Goal: Task Accomplishment & Management: Complete application form

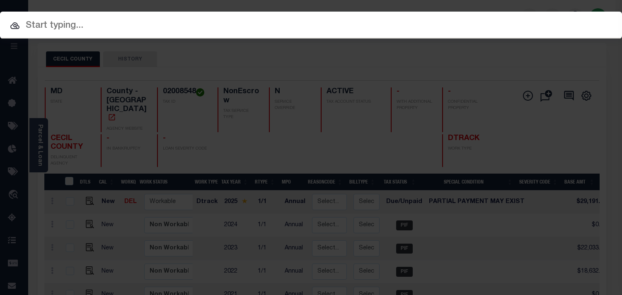
click at [389, 21] on input "text" at bounding box center [311, 26] width 622 height 15
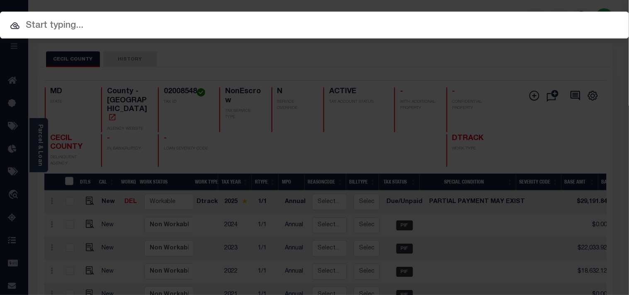
paste input "0023429-15"
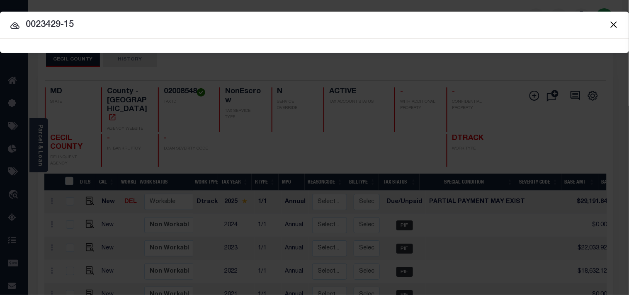
type input "0023429-15"
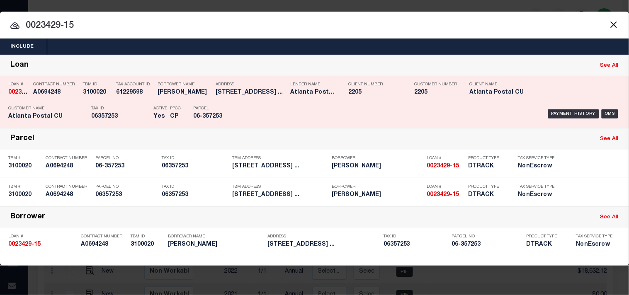
click at [110, 101] on div "Tax Account ID 61229598" at bounding box center [130, 90] width 41 height 24
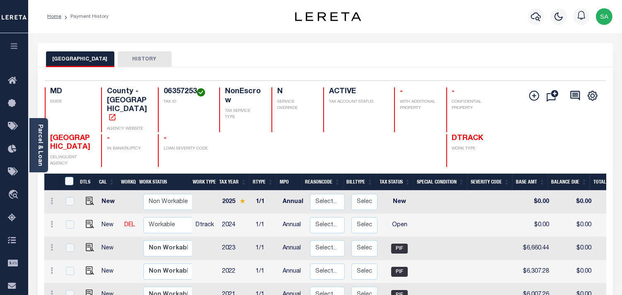
click at [182, 92] on h4 "06357253" at bounding box center [187, 91] width 46 height 9
copy h4 "06357253"
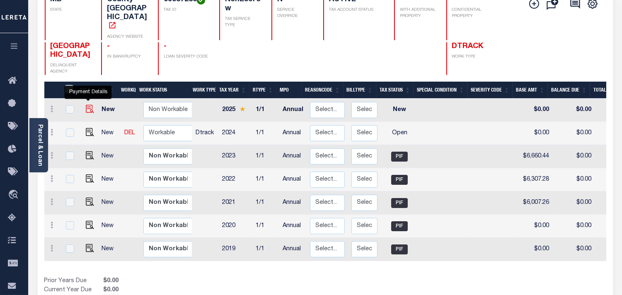
click at [89, 105] on img "" at bounding box center [90, 109] width 8 height 8
checkbox input "true"
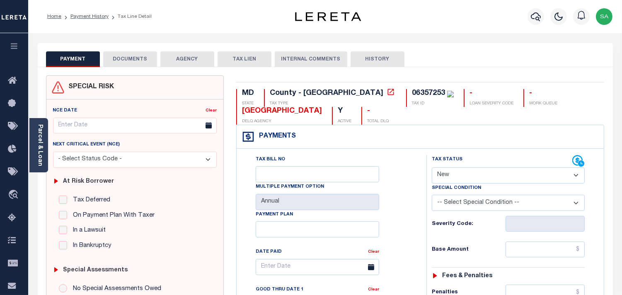
click at [412, 91] on div "06357253" at bounding box center [428, 93] width 33 height 7
copy div "06357253"
click at [42, 148] on link "Parcel & Loan" at bounding box center [40, 145] width 6 height 42
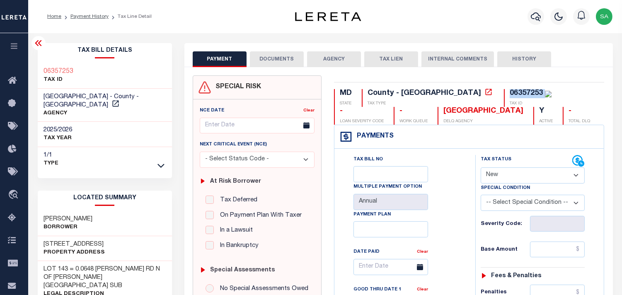
drag, startPoint x: 516, startPoint y: 177, endPoint x: 516, endPoint y: 182, distance: 5.4
click at [516, 177] on select "- Select Status Code - Open Due/Unpaid Paid Incomplete No Tax Due Internal Refu…" at bounding box center [533, 176] width 104 height 16
select select "PYD"
click at [481, 168] on select "- Select Status Code - Open Due/Unpaid Paid Incomplete No Tax Due Internal Refu…" at bounding box center [533, 176] width 104 height 16
type input "[DATE]"
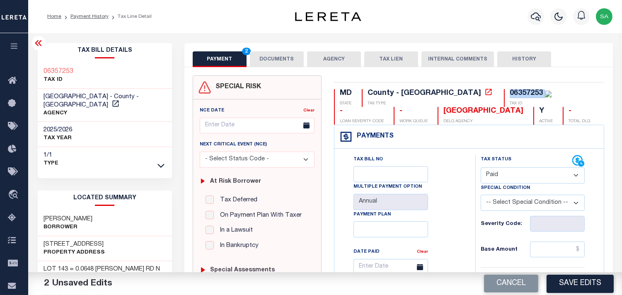
click at [262, 56] on button "DOCUMENTS" at bounding box center [277, 59] width 54 height 16
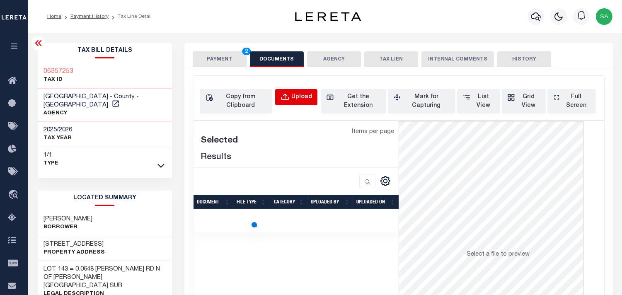
click at [301, 100] on div "Upload" at bounding box center [302, 97] width 21 height 9
select select "POP"
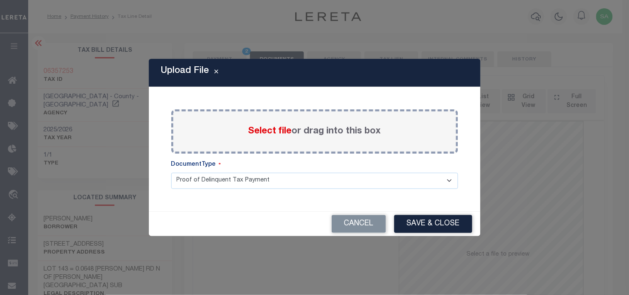
click at [274, 130] on span "Select file" at bounding box center [270, 131] width 44 height 9
click at [0, 0] on input "Select file or drag into this box" at bounding box center [0, 0] width 0 height 0
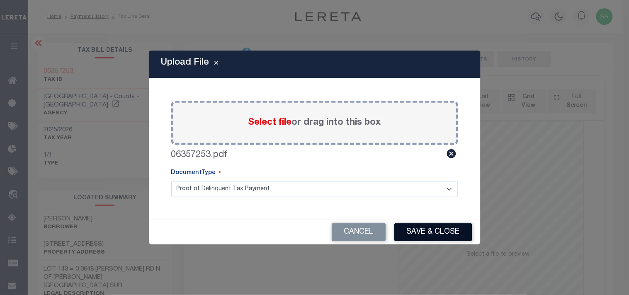
click at [421, 227] on button "Save & Close" at bounding box center [433, 233] width 78 height 18
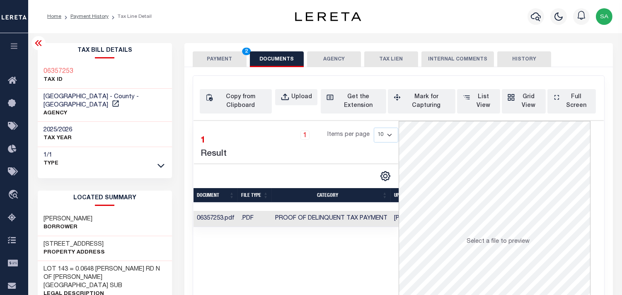
drag, startPoint x: 234, startPoint y: 59, endPoint x: 256, endPoint y: 76, distance: 27.5
click at [234, 59] on button "PAYMENT 2" at bounding box center [220, 59] width 54 height 16
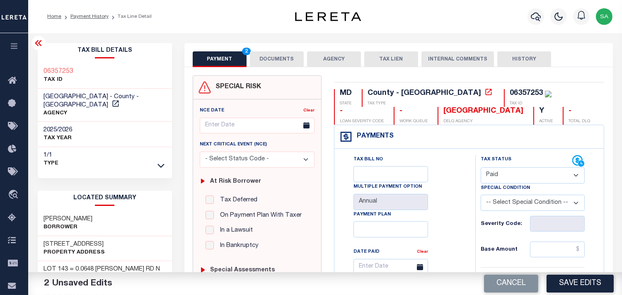
drag, startPoint x: 505, startPoint y: 171, endPoint x: 506, endPoint y: 176, distance: 5.6
click at [505, 171] on select "- Select Status Code - Open Due/Unpaid Paid Incomplete No Tax Due Internal Refu…" at bounding box center [533, 176] width 104 height 16
select select "DUE"
click at [481, 168] on select "- Select Status Code - Open Due/Unpaid Paid Incomplete No Tax Due Internal Refu…" at bounding box center [533, 176] width 104 height 16
click at [540, 248] on input "text" at bounding box center [557, 250] width 55 height 16
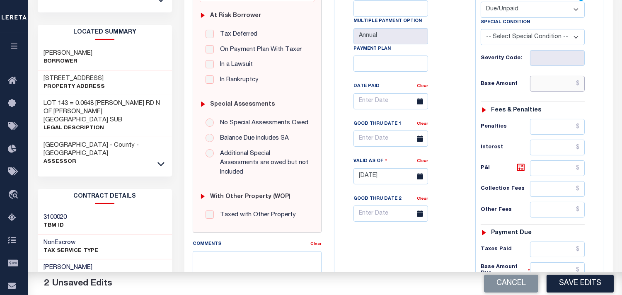
scroll to position [230, 0]
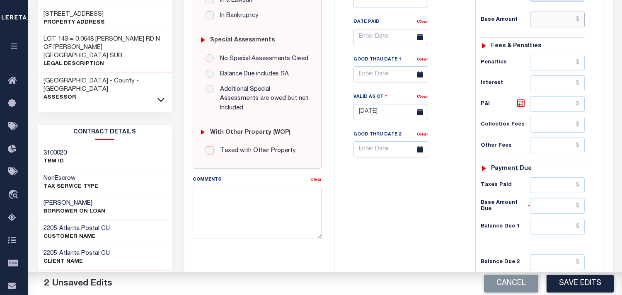
click at [575, 25] on input "text" at bounding box center [557, 20] width 55 height 16
paste input "7310.64"
type input "$7,310.64"
drag, startPoint x: 552, startPoint y: 229, endPoint x: 510, endPoint y: 231, distance: 41.9
click at [552, 229] on input "text" at bounding box center [557, 227] width 55 height 16
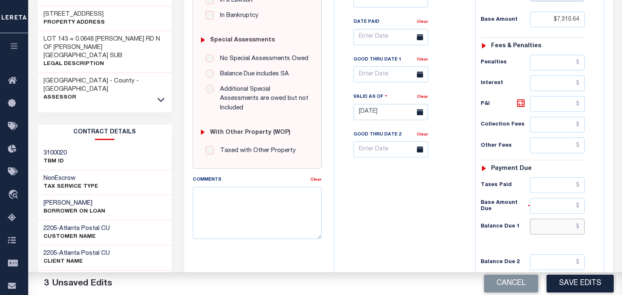
paste input "7339.37"
type input "$7,339.37"
drag, startPoint x: 400, startPoint y: 231, endPoint x: 471, endPoint y: 151, distance: 107.8
click at [400, 231] on div "Tax Bill No Multiple Payment Option Annual Payment Plan" at bounding box center [403, 108] width 133 height 366
click at [520, 107] on icon at bounding box center [520, 103] width 7 height 7
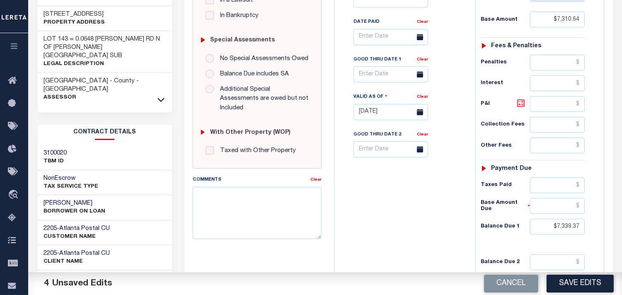
type input "$28.73"
click at [383, 75] on input "text" at bounding box center [391, 74] width 75 height 16
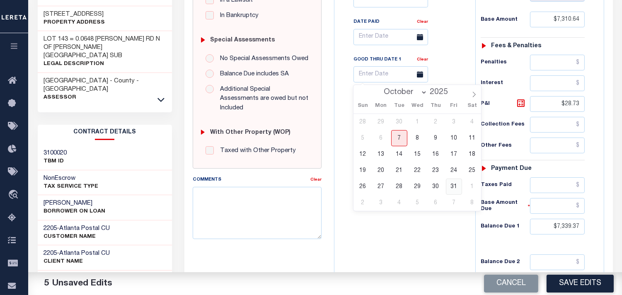
click at [453, 187] on span "31" at bounding box center [454, 187] width 16 height 16
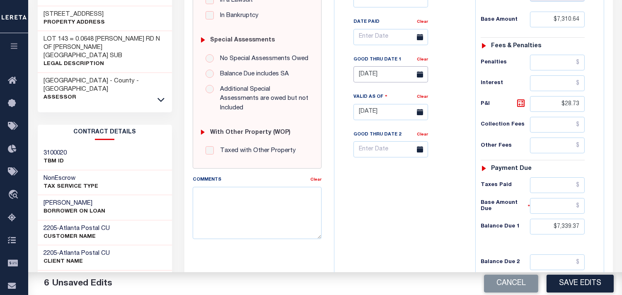
click at [394, 71] on input "10/31/2025" at bounding box center [391, 74] width 75 height 16
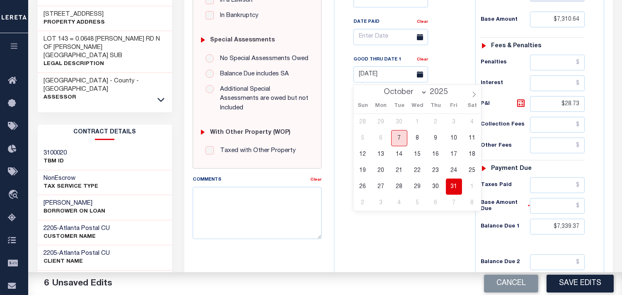
click at [401, 138] on span "7" at bounding box center [399, 138] width 16 height 16
type input "[DATE]"
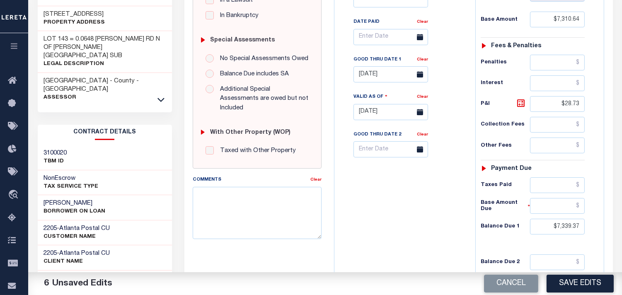
click at [417, 202] on div "Tax Bill No Multiple Payment Option Annual Payment Plan" at bounding box center [403, 108] width 133 height 366
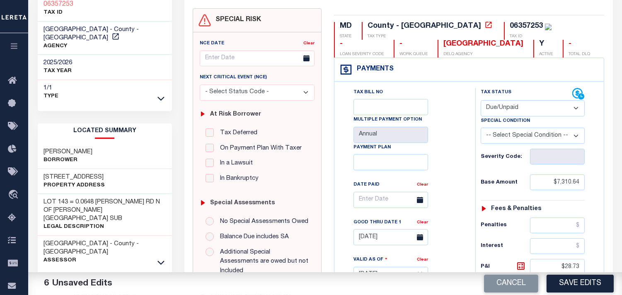
scroll to position [0, 0]
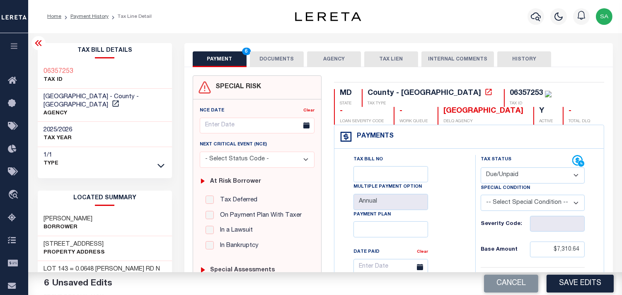
click at [279, 63] on button "DOCUMENTS" at bounding box center [277, 59] width 54 height 16
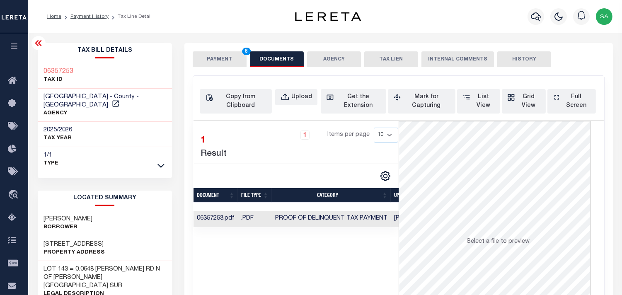
click at [236, 51] on div "PAYMENT 6 DOCUMENTS AGENCY DELINQUENT PAYEE TAX LIEN" at bounding box center [399, 55] width 429 height 24
click at [236, 56] on button "PAYMENT 6" at bounding box center [220, 59] width 54 height 16
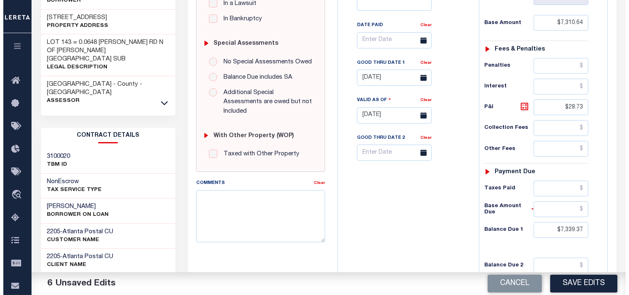
scroll to position [276, 0]
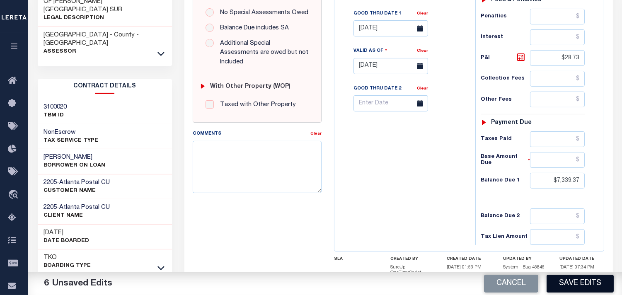
click at [569, 282] on button "Save Edits" at bounding box center [580, 284] width 67 height 18
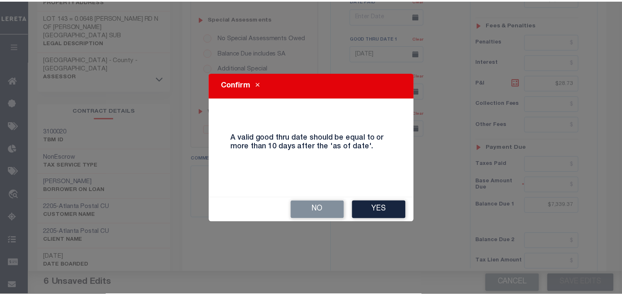
scroll to position [230, 0]
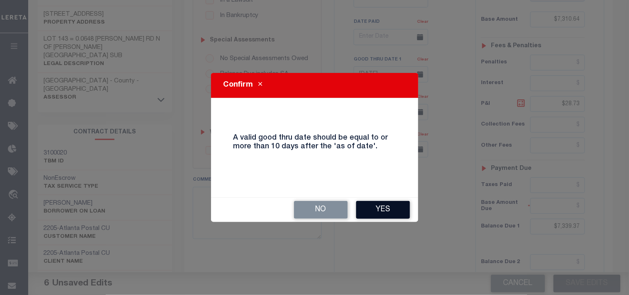
click at [370, 209] on button "Yes" at bounding box center [383, 210] width 54 height 18
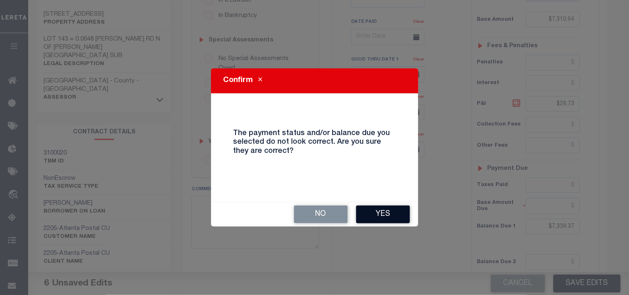
click at [385, 211] on button "Yes" at bounding box center [383, 215] width 54 height 18
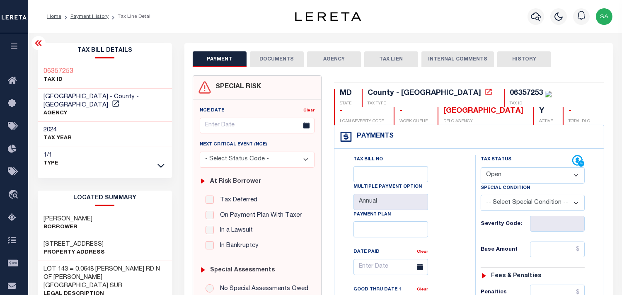
drag, startPoint x: 516, startPoint y: 171, endPoint x: 516, endPoint y: 182, distance: 10.4
click at [516, 171] on select "- Select Status Code - Open Due/Unpaid Paid Incomplete No Tax Due Internal Refu…" at bounding box center [533, 176] width 104 height 16
select select "PYD"
click at [481, 168] on select "- Select Status Code - Open Due/Unpaid Paid Incomplete No Tax Due Internal Refu…" at bounding box center [533, 176] width 104 height 16
type input "[DATE]"
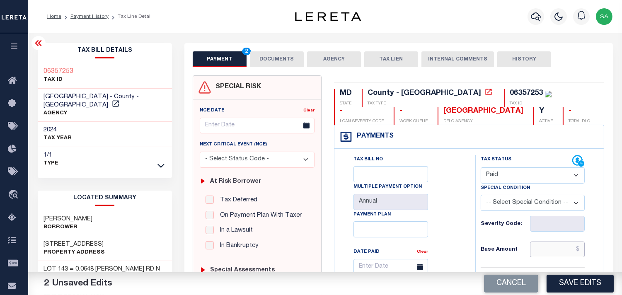
click at [556, 254] on input "text" at bounding box center [557, 250] width 55 height 16
paste input "6971.67"
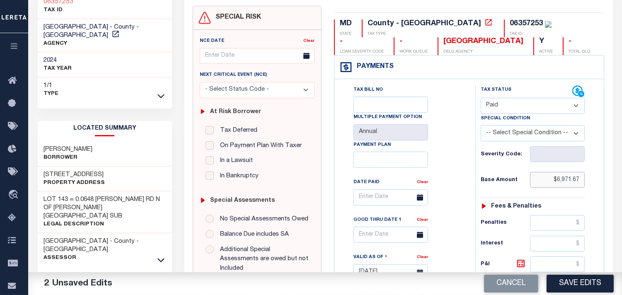
scroll to position [230, 0]
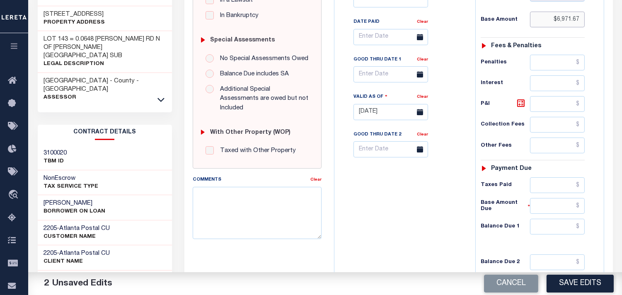
type input "$6,971.67"
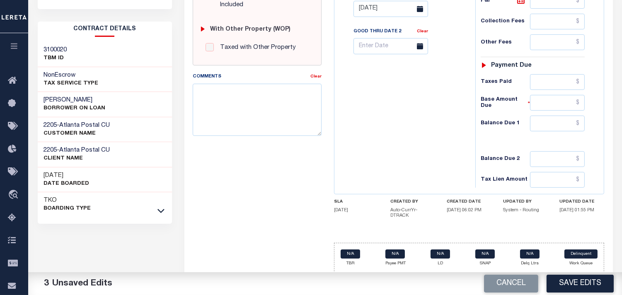
scroll to position [334, 0]
drag, startPoint x: 561, startPoint y: 90, endPoint x: 557, endPoint y: 85, distance: 5.6
click at [561, 89] on input "text" at bounding box center [557, 82] width 55 height 16
paste input "7129.19"
type input "$7,129.19"
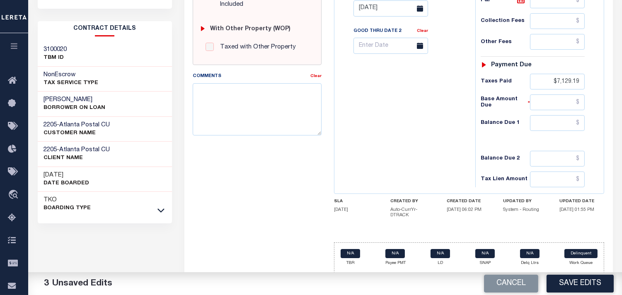
click at [547, 136] on div "Tax Status Status - Select Status Code -" at bounding box center [536, 4] width 120 height 366
click at [552, 127] on input "text" at bounding box center [557, 123] width 55 height 16
type input "$0.00"
click at [433, 124] on div "Tax Bill No Multiple Payment Option Annual Payment Plan" at bounding box center [403, 4] width 133 height 366
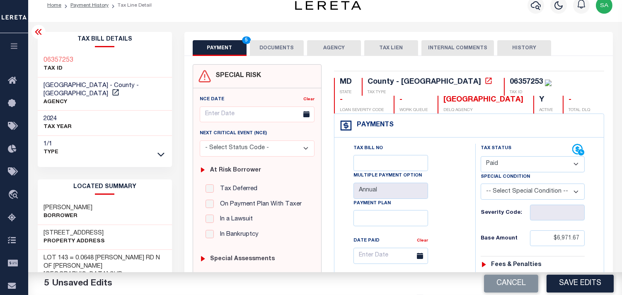
scroll to position [0, 0]
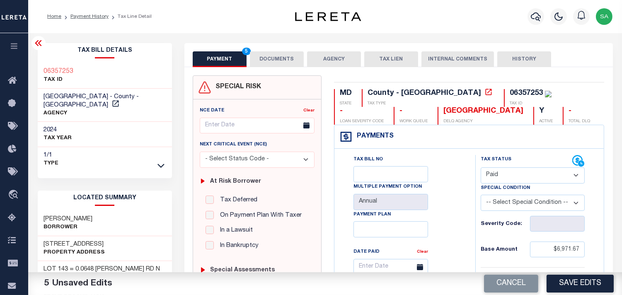
click at [510, 93] on div "06357253" at bounding box center [526, 93] width 33 height 7
copy div "06357253"
click at [287, 60] on button "DOCUMENTS" at bounding box center [277, 59] width 54 height 16
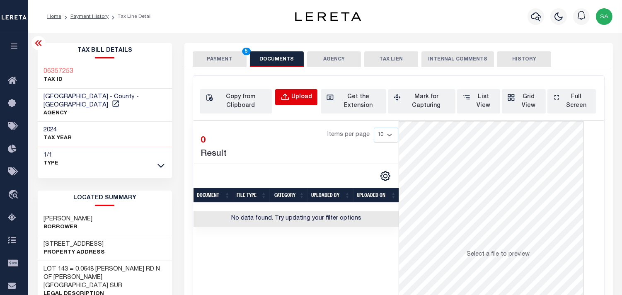
click at [306, 92] on button "Upload" at bounding box center [296, 97] width 42 height 16
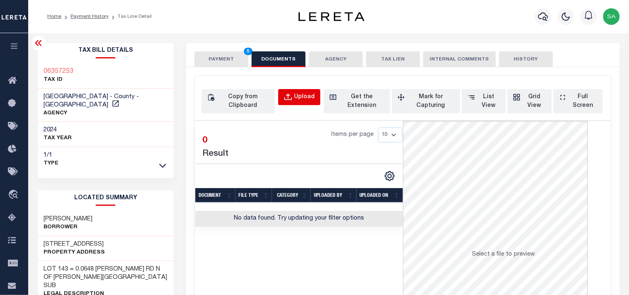
select select "POP"
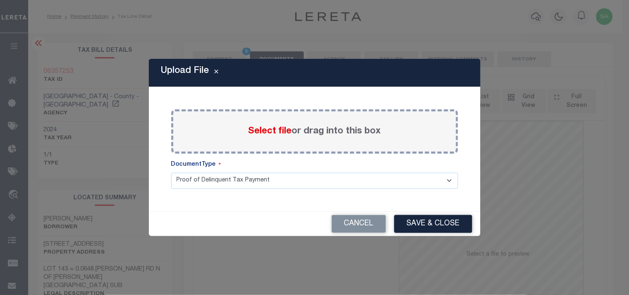
click at [267, 131] on span "Select file" at bounding box center [270, 131] width 44 height 9
click at [0, 0] on input "Select file or drag into this box" at bounding box center [0, 0] width 0 height 0
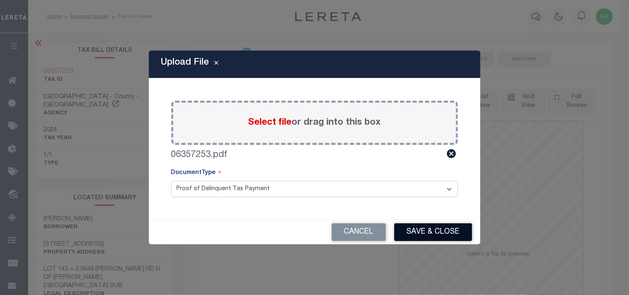
click at [404, 229] on button "Save & Close" at bounding box center [433, 233] width 78 height 18
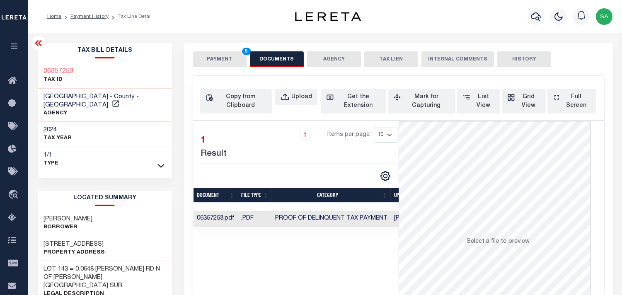
click at [223, 61] on button "PAYMENT 5" at bounding box center [220, 59] width 54 height 16
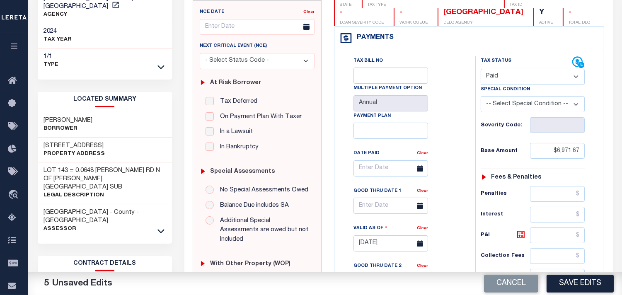
scroll to position [184, 0]
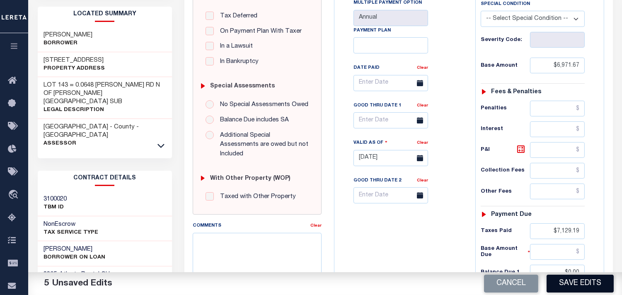
click at [567, 289] on button "Save Edits" at bounding box center [580, 284] width 67 height 18
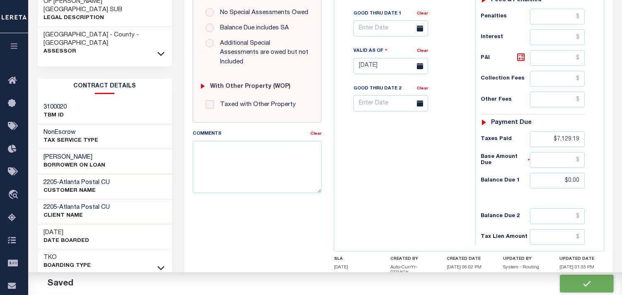
checkbox input "false"
type input "$6,971.67"
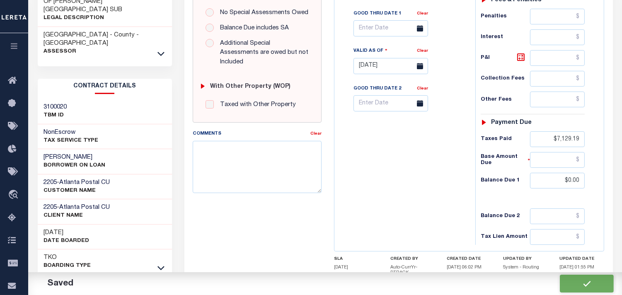
type input "$7,129.19"
type input "$0"
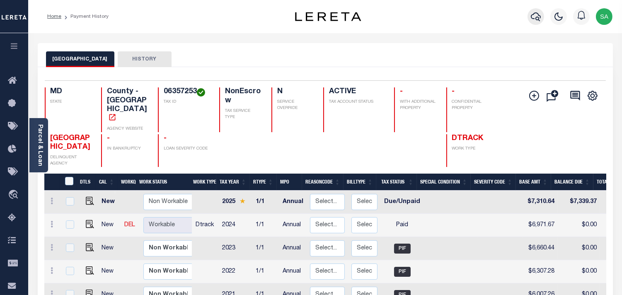
click at [529, 19] on button "button" at bounding box center [536, 16] width 17 height 17
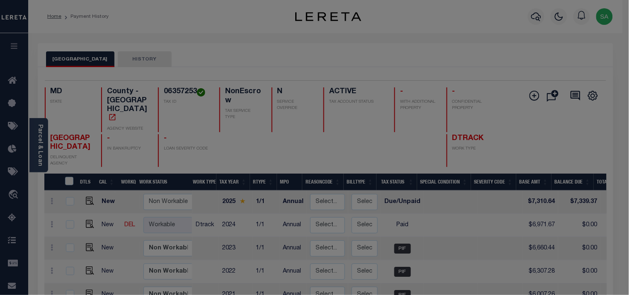
click at [0, 0] on div "Include Loans TBM Customers Borrowers Payments (Lender Non-Disb) Payments (Lend…" at bounding box center [0, 0] width 0 height 0
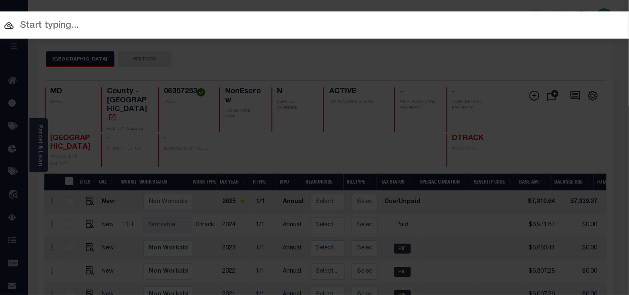
paste input "215550"
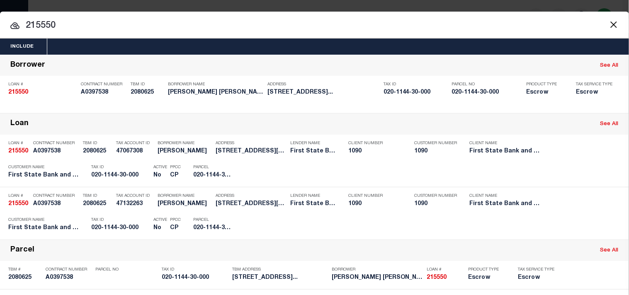
click at [17, 55] on div "215550 215550 Borrower See All Loan # 215550 Contract Number A0397538 TBM ID 20…" at bounding box center [314, 215] width 629 height 321
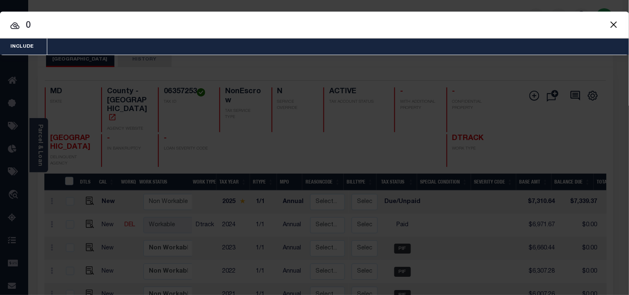
paste input "8356887"
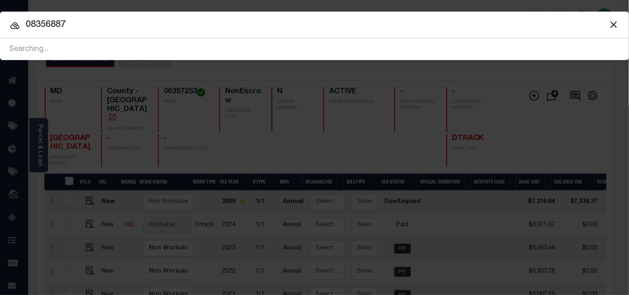
type input "08356887"
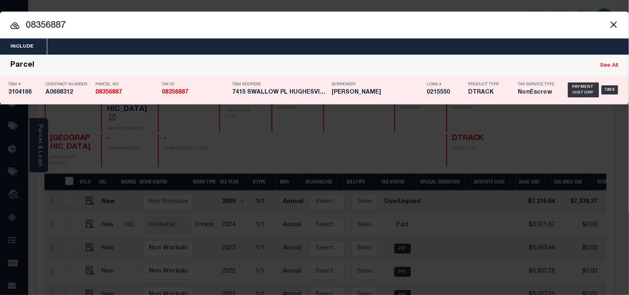
drag, startPoint x: 581, startPoint y: 90, endPoint x: 568, endPoint y: 93, distance: 13.2
click at [581, 90] on div "Payment History" at bounding box center [583, 90] width 31 height 15
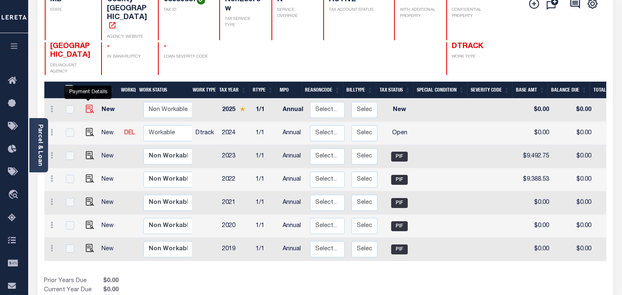
click at [90, 105] on img "" at bounding box center [90, 109] width 8 height 8
checkbox input "true"
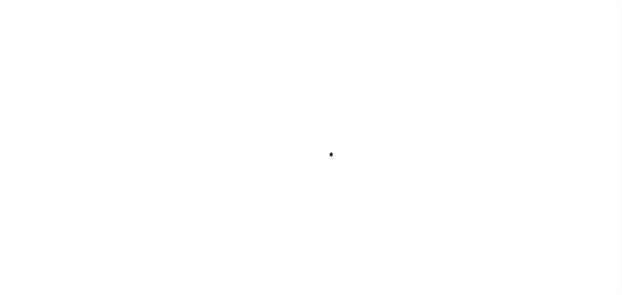
checkbox input "false"
type input "Annual"
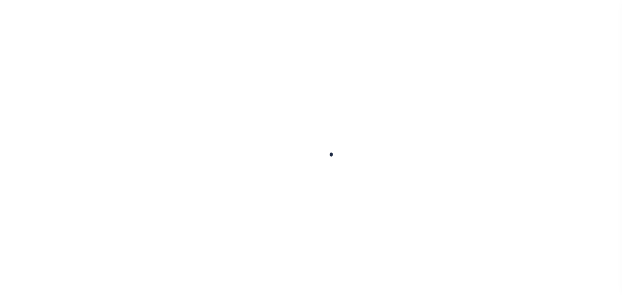
type input "[DATE]"
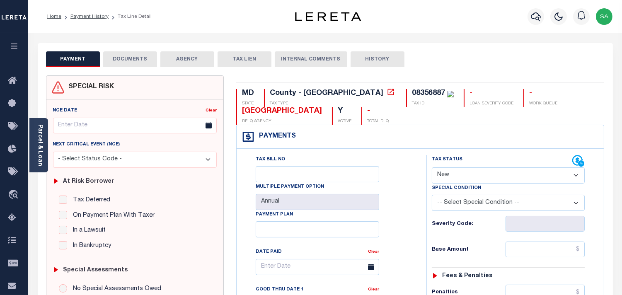
drag, startPoint x: 445, startPoint y: 172, endPoint x: 446, endPoint y: 182, distance: 9.1
click at [446, 173] on select "- Select Status Code - Open Due/Unpaid Paid Incomplete No Tax Due Internal Refu…" at bounding box center [508, 176] width 153 height 16
select select "PYD"
click at [432, 168] on select "- Select Status Code - Open Due/Unpaid Paid Incomplete No Tax Due Internal Refu…" at bounding box center [508, 176] width 153 height 16
type input "[DATE]"
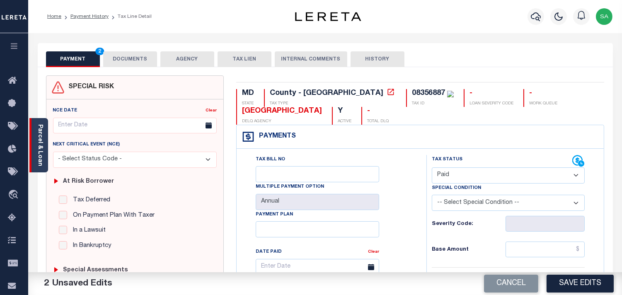
click at [41, 148] on link "Parcel & Loan" at bounding box center [40, 145] width 6 height 42
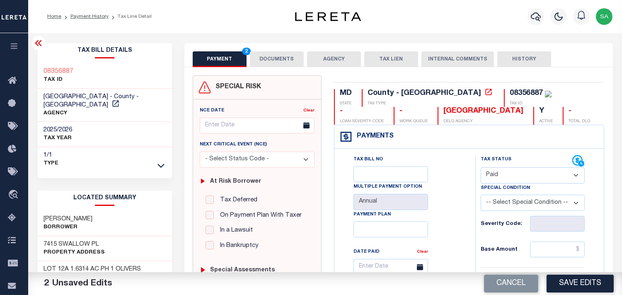
click at [275, 65] on button "DOCUMENTS" at bounding box center [277, 59] width 54 height 16
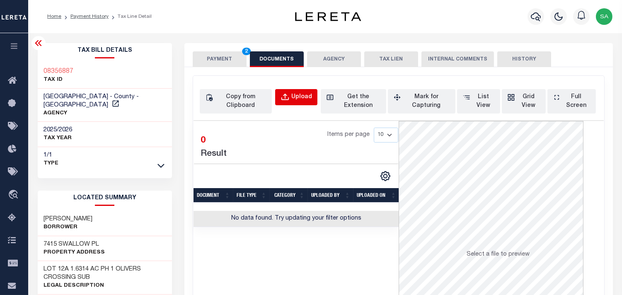
click at [295, 93] on div "Upload" at bounding box center [302, 97] width 21 height 9
select select "POP"
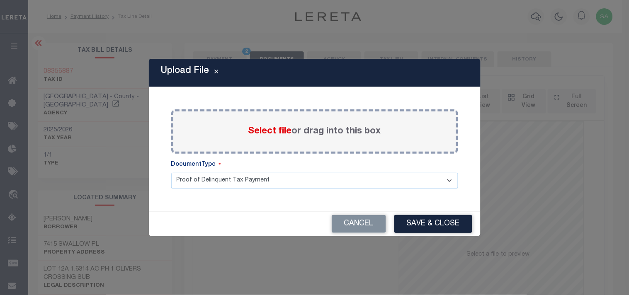
click at [273, 137] on label "Select file or drag into this box" at bounding box center [314, 132] width 133 height 14
click at [0, 0] on input "Select file or drag into this box" at bounding box center [0, 0] width 0 height 0
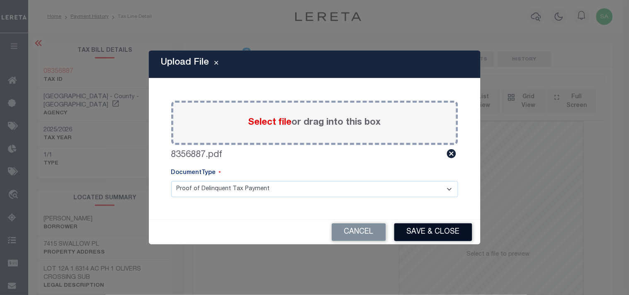
click at [425, 233] on button "Save & Close" at bounding box center [433, 233] width 78 height 18
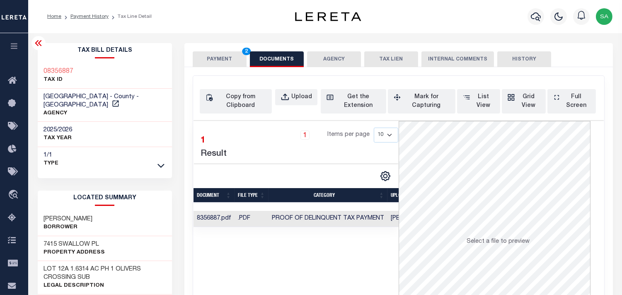
click at [246, 59] on button "PAYMENT 2" at bounding box center [220, 59] width 54 height 16
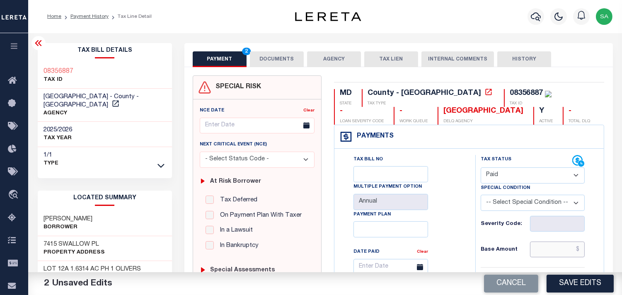
drag, startPoint x: 556, startPoint y: 249, endPoint x: 521, endPoint y: 246, distance: 35.0
click at [556, 249] on input "text" at bounding box center [557, 250] width 55 height 16
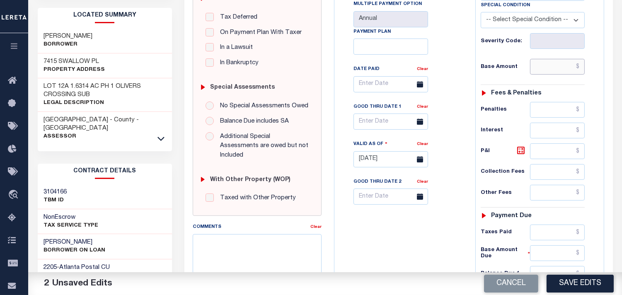
scroll to position [138, 0]
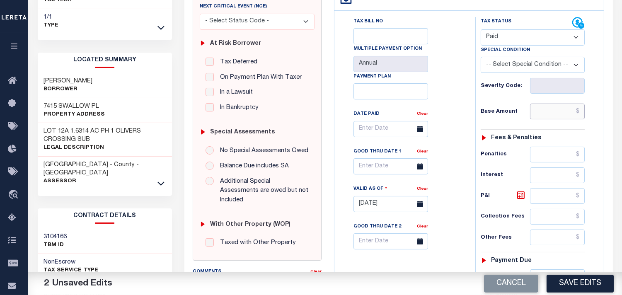
drag, startPoint x: 549, startPoint y: 113, endPoint x: 503, endPoint y: 112, distance: 46.9
click at [549, 113] on input "text" at bounding box center [557, 112] width 55 height 16
paste input "10615.07"
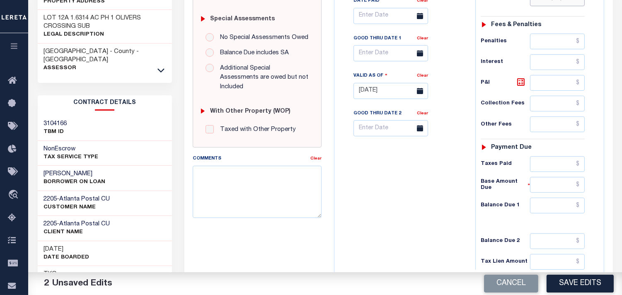
scroll to position [322, 0]
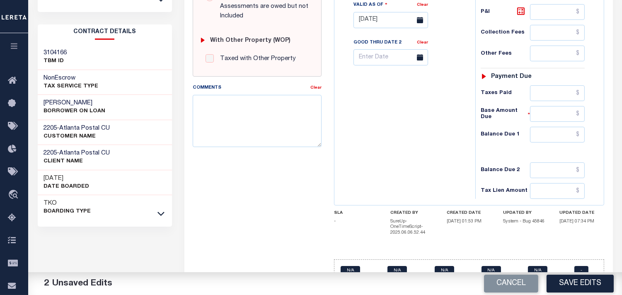
type input "$10,615.07"
click at [569, 133] on input "text" at bounding box center [557, 135] width 55 height 16
type input "$0.00"
click at [406, 135] on div "Tax Bill No Multiple Payment Option Annual Payment Plan" at bounding box center [403, 16] width 133 height 366
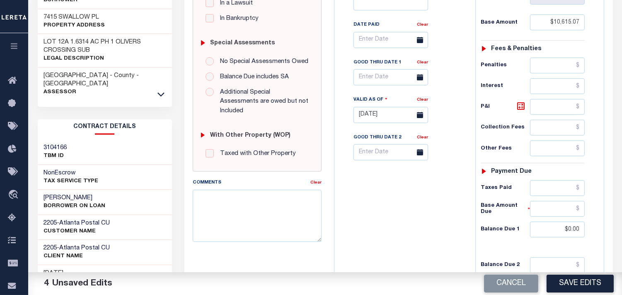
scroll to position [138, 0]
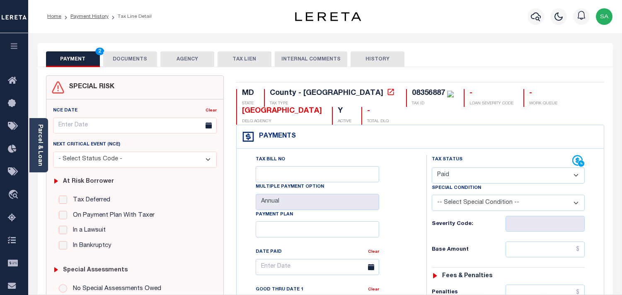
select select "PYD"
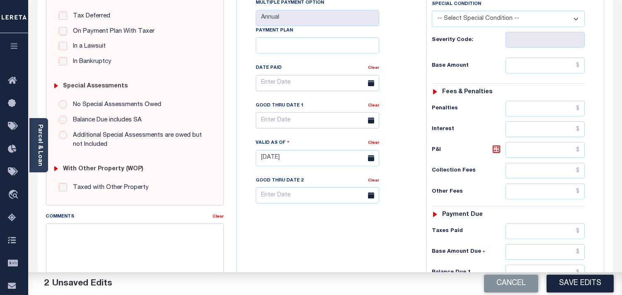
scroll to position [322, 0]
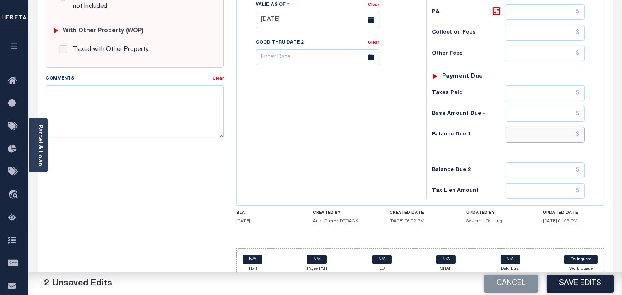
click at [569, 140] on input "text" at bounding box center [545, 135] width 79 height 16
type input "$0.00"
click at [409, 140] on div "Tax Bill No Multiple Payment Option Annual Payment Plan" at bounding box center [330, 16] width 182 height 366
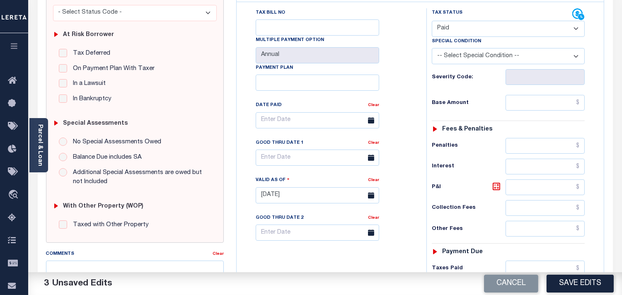
scroll to position [92, 0]
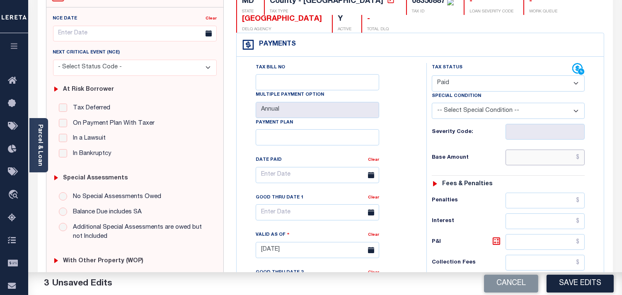
click at [534, 153] on input "text" at bounding box center [545, 158] width 79 height 16
paste input "10043.73"
type input "$10,043.73"
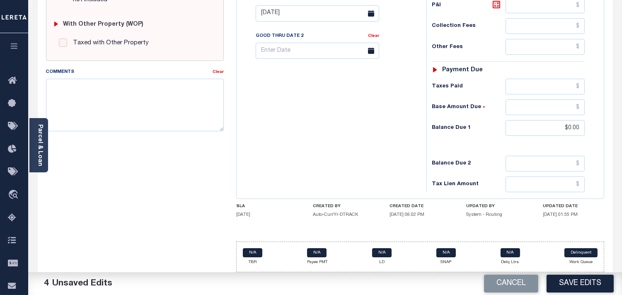
scroll to position [334, 0]
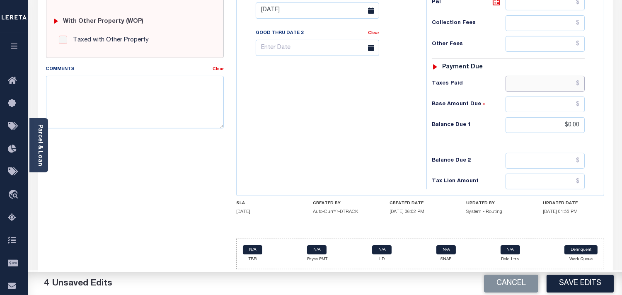
click at [564, 85] on input "text" at bounding box center [545, 84] width 79 height 16
paste input "10029.29"
type input "$10,029.29"
click at [406, 108] on div "Tax Bill No Multiple Payment Option Annual Payment Plan" at bounding box center [330, 6] width 182 height 366
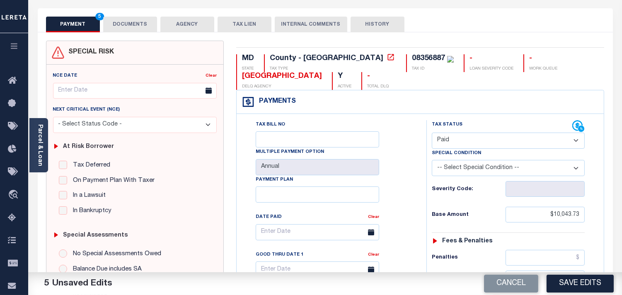
scroll to position [0, 0]
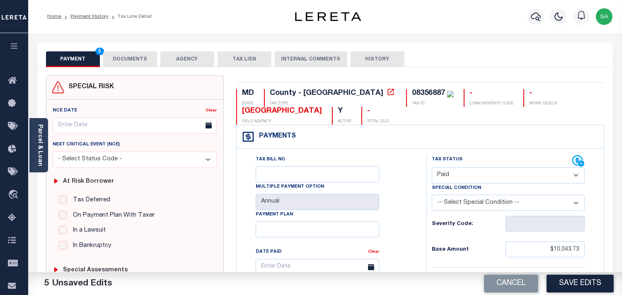
click at [412, 93] on div "08356887" at bounding box center [428, 93] width 33 height 7
copy div "08356887"
click at [130, 58] on button "DOCUMENTS" at bounding box center [130, 59] width 54 height 16
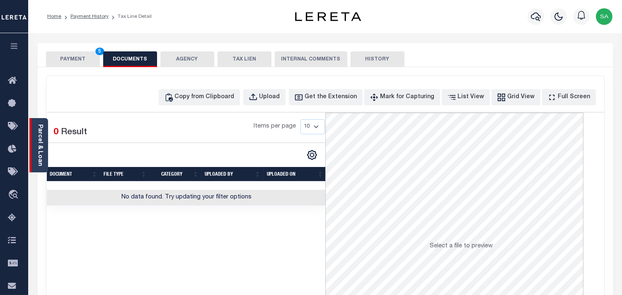
click at [35, 151] on div "Parcel & Loan" at bounding box center [38, 145] width 19 height 54
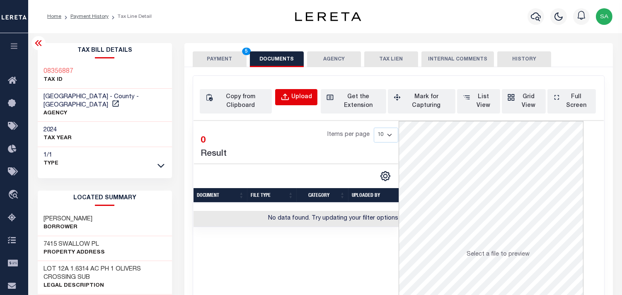
click at [284, 104] on button "Upload" at bounding box center [296, 97] width 42 height 16
select select "POP"
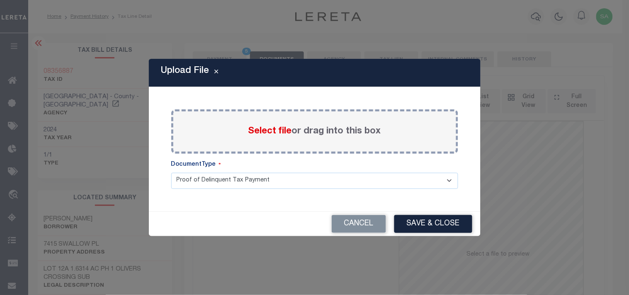
click at [268, 133] on span "Select file" at bounding box center [270, 131] width 44 height 9
click at [0, 0] on input "Select file or drag into this box" at bounding box center [0, 0] width 0 height 0
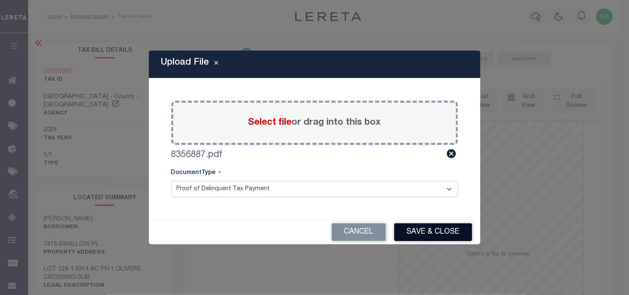
click at [429, 239] on button "Save & Close" at bounding box center [433, 233] width 78 height 18
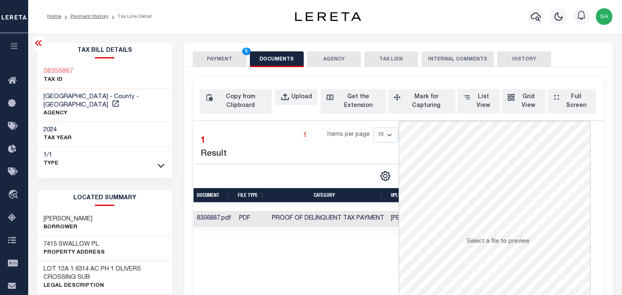
click at [226, 56] on button "PAYMENT 5" at bounding box center [220, 59] width 54 height 16
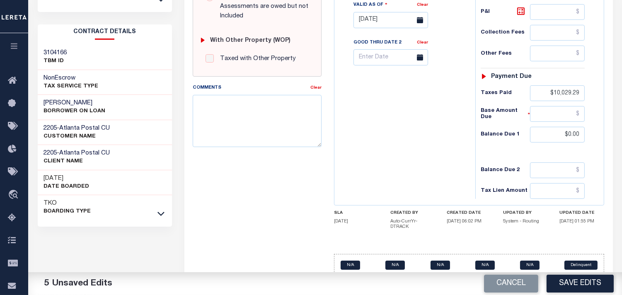
click at [561, 284] on button "Save Edits" at bounding box center [580, 284] width 67 height 18
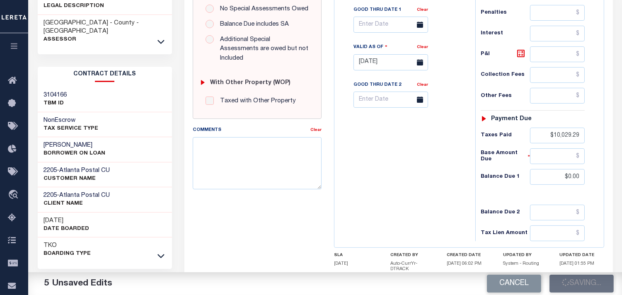
scroll to position [138, 0]
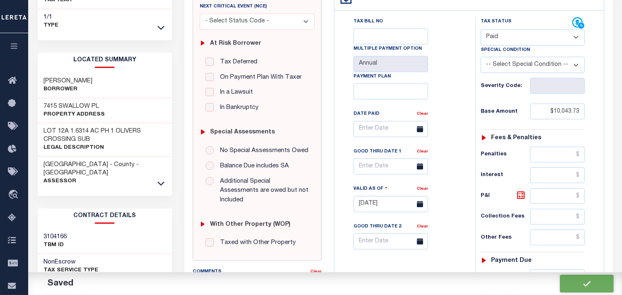
checkbox input "false"
type input "$10,043.73"
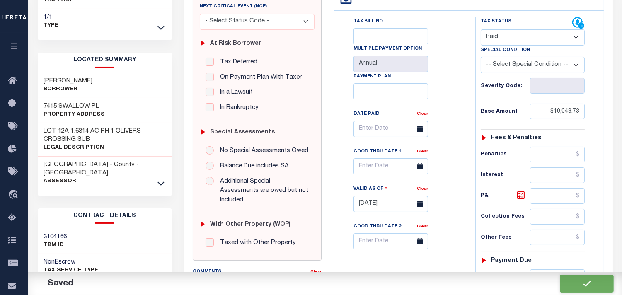
type input "$10,029.29"
type input "$0"
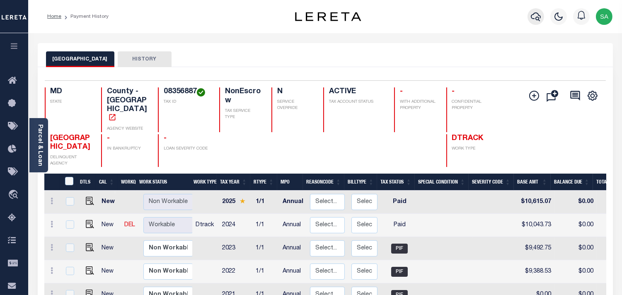
click at [536, 15] on icon "button" at bounding box center [536, 17] width 10 height 10
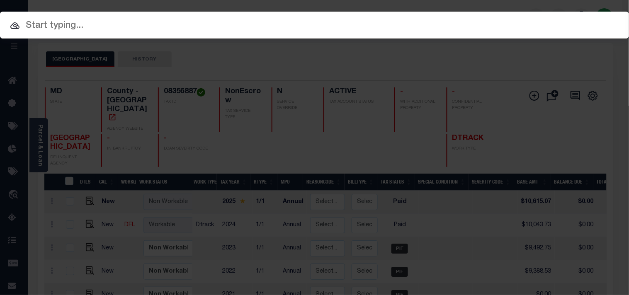
click at [362, 22] on input "text" at bounding box center [314, 26] width 629 height 15
paste input "2182540"
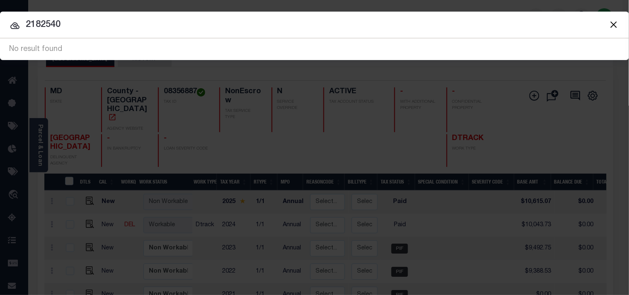
click at [0, 28] on input "2182540" at bounding box center [314, 25] width 629 height 15
click at [175, 30] on input "2182540" at bounding box center [314, 25] width 629 height 15
drag, startPoint x: 97, startPoint y: 24, endPoint x: 5, endPoint y: 24, distance: 92.5
click at [5, 24] on input "2182540" at bounding box center [314, 25] width 629 height 15
paste input "02-022532"
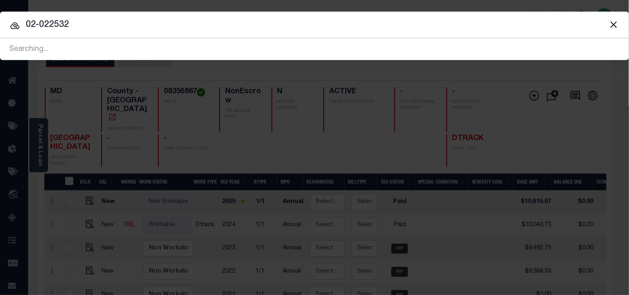
type input "02-022532"
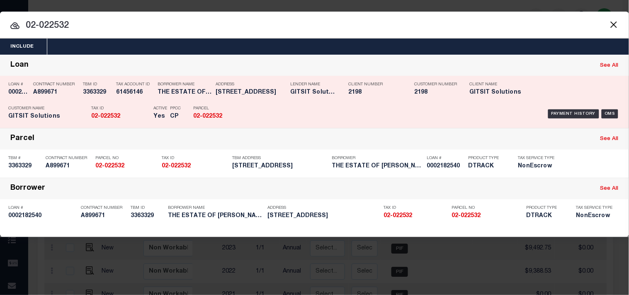
drag, startPoint x: 238, startPoint y: 97, endPoint x: 246, endPoint y: 100, distance: 8.7
click at [238, 97] on div "Address 143 MAIN ST SECRETARY MD 21664" at bounding box center [251, 90] width 70 height 24
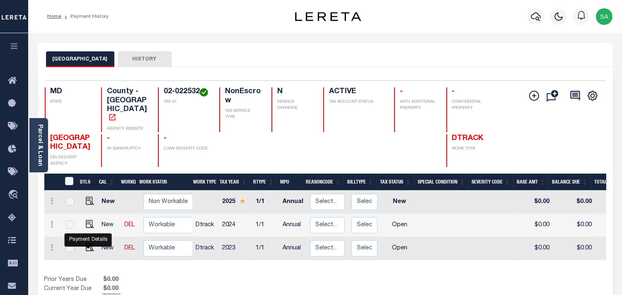
drag, startPoint x: 90, startPoint y: 246, endPoint x: 152, endPoint y: 251, distance: 62.8
click at [90, 246] on img "" at bounding box center [90, 247] width 8 height 8
checkbox input "true"
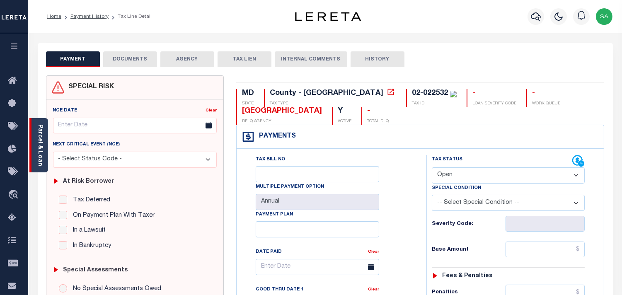
click at [37, 151] on link "Parcel & Loan" at bounding box center [40, 145] width 6 height 42
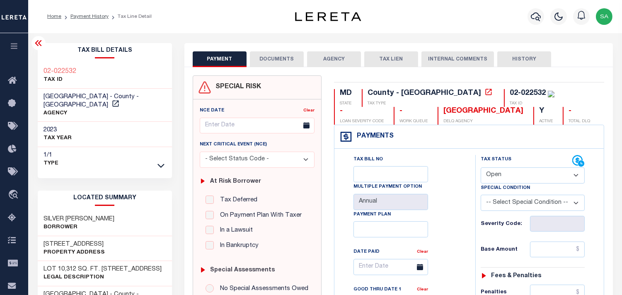
drag, startPoint x: 502, startPoint y: 179, endPoint x: 502, endPoint y: 183, distance: 4.6
click at [502, 179] on select "- Select Status Code - Open Due/Unpaid Paid Incomplete No Tax Due Internal Refu…" at bounding box center [533, 176] width 104 height 16
select select "PYD"
click at [481, 168] on select "- Select Status Code - Open Due/Unpaid Paid Incomplete No Tax Due Internal Refu…" at bounding box center [533, 176] width 104 height 16
type input "[DATE]"
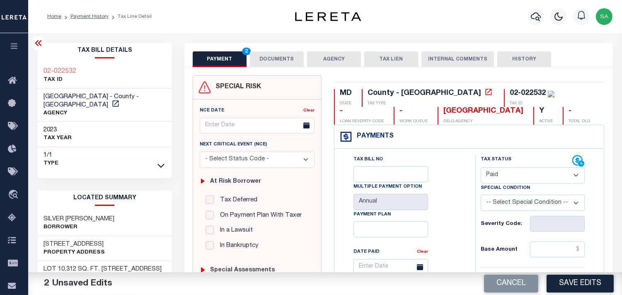
click at [280, 66] on button "DOCUMENTS" at bounding box center [277, 59] width 54 height 16
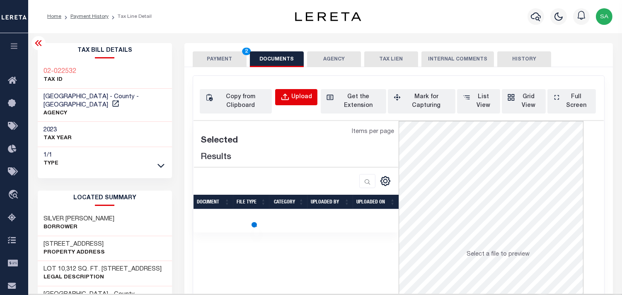
click at [284, 92] on button "Upload" at bounding box center [296, 97] width 42 height 16
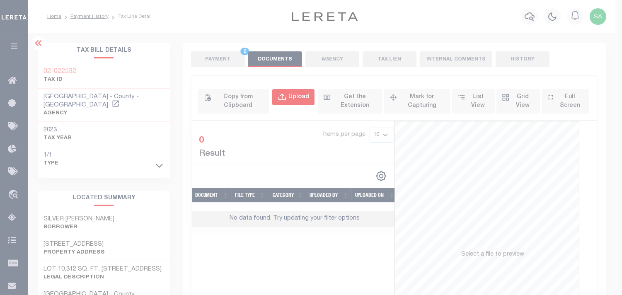
select select "POP"
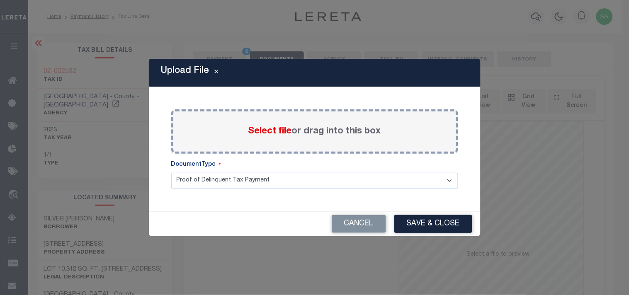
click at [277, 134] on span "Select file" at bounding box center [270, 131] width 44 height 9
click at [0, 0] on input "Select file or drag into this box" at bounding box center [0, 0] width 0 height 0
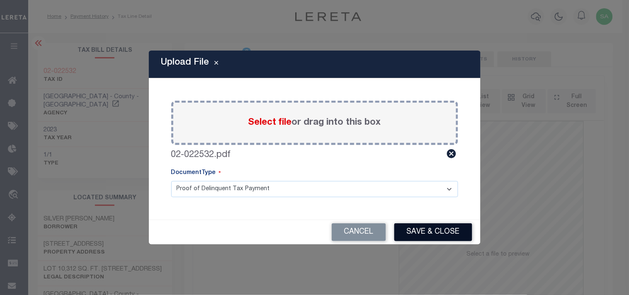
click at [433, 225] on button "Save & Close" at bounding box center [433, 233] width 78 height 18
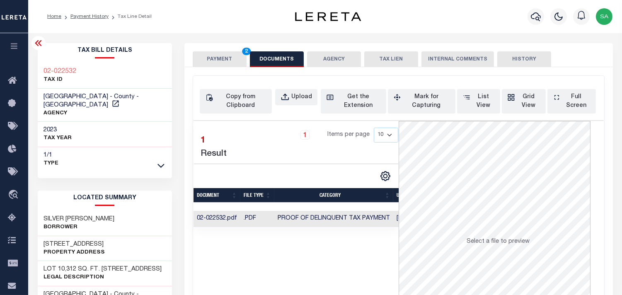
click at [238, 52] on button "PAYMENT 2" at bounding box center [220, 59] width 54 height 16
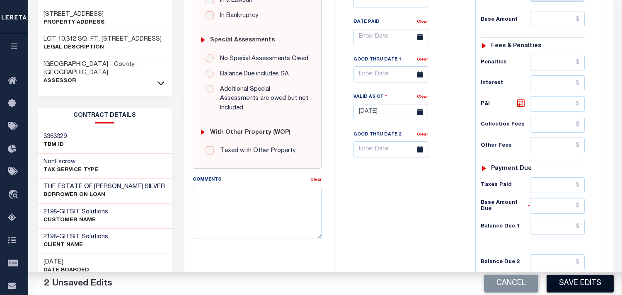
click at [579, 281] on button "Save Edits" at bounding box center [580, 284] width 67 height 18
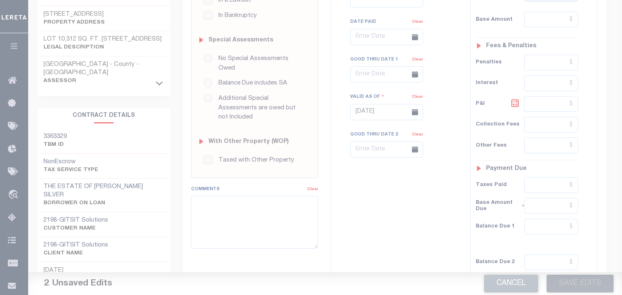
scroll to position [222, 0]
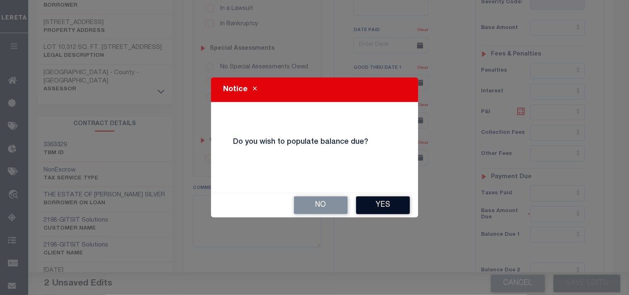
click at [381, 202] on button "Yes" at bounding box center [383, 206] width 54 height 18
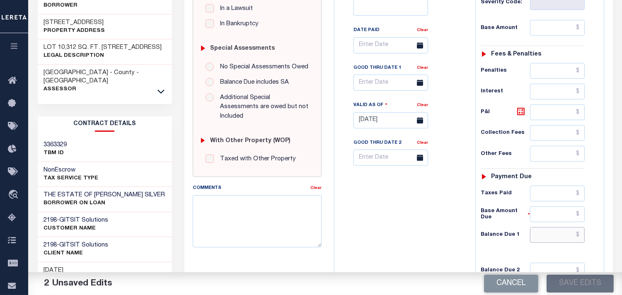
click at [557, 239] on input "text" at bounding box center [557, 235] width 55 height 16
type input "$0.00"
click at [435, 227] on div "Tax Bill No Multiple Payment Option Annual Payment Plan" at bounding box center [403, 116] width 133 height 366
click at [579, 287] on button "Save Edits" at bounding box center [580, 284] width 67 height 18
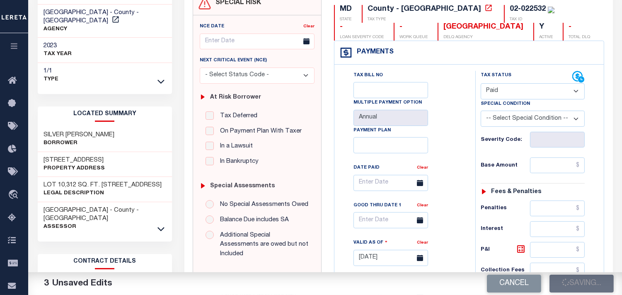
scroll to position [84, 0]
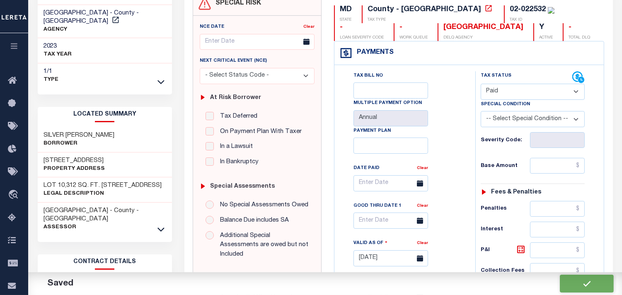
checkbox input "false"
type input "$0"
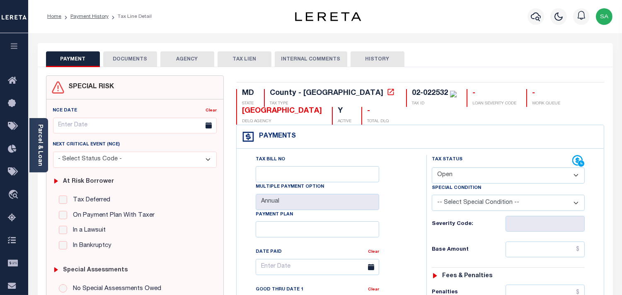
click at [447, 182] on select "- Select Status Code - Open Due/Unpaid Paid Incomplete No Tax Due Internal Refu…" at bounding box center [508, 176] width 153 height 16
select select "PYD"
click at [432, 168] on select "- Select Status Code - Open Due/Unpaid Paid Incomplete No Tax Due Internal Refu…" at bounding box center [508, 176] width 153 height 16
type input "[DATE]"
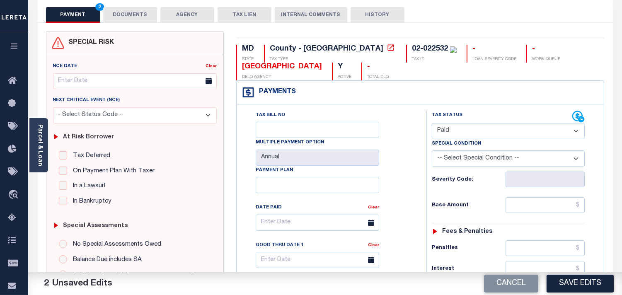
scroll to position [46, 0]
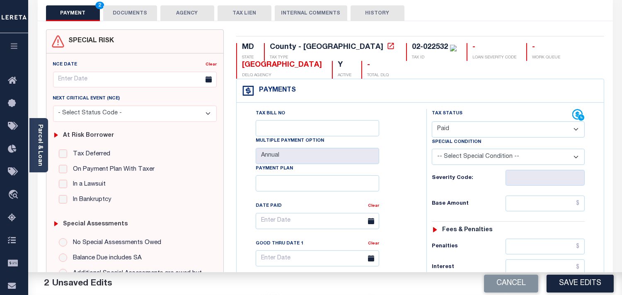
click at [142, 14] on button "DOCUMENTS" at bounding box center [130, 13] width 54 height 16
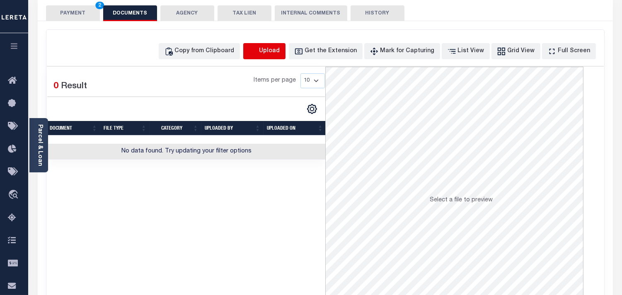
click at [258, 48] on icon "button" at bounding box center [253, 51] width 9 height 9
select select "POP"
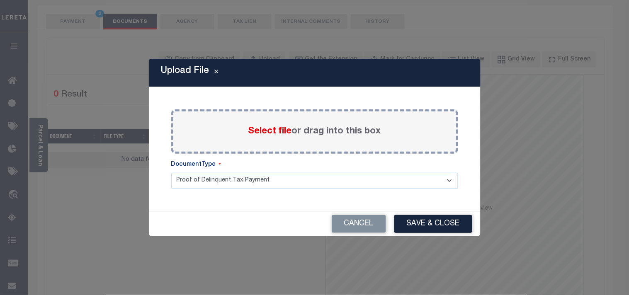
click at [258, 135] on span "Select file" at bounding box center [270, 131] width 44 height 9
click at [0, 0] on input "Select file or drag into this box" at bounding box center [0, 0] width 0 height 0
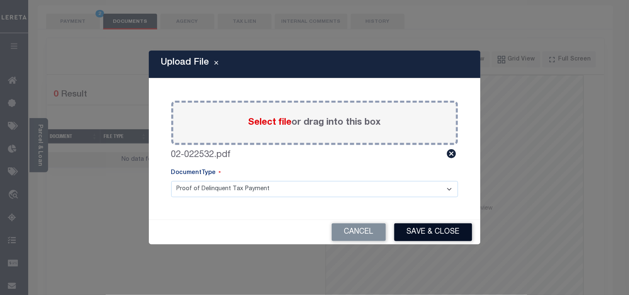
click at [441, 226] on button "Save & Close" at bounding box center [433, 233] width 78 height 18
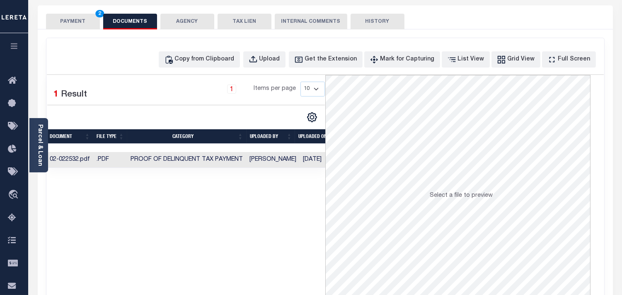
click at [80, 22] on button "PAYMENT 2" at bounding box center [73, 22] width 54 height 16
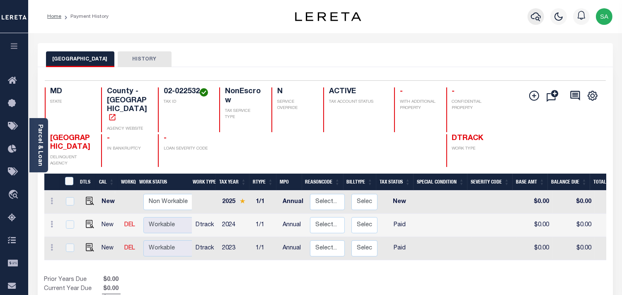
click at [532, 15] on icon "button" at bounding box center [536, 17] width 10 height 10
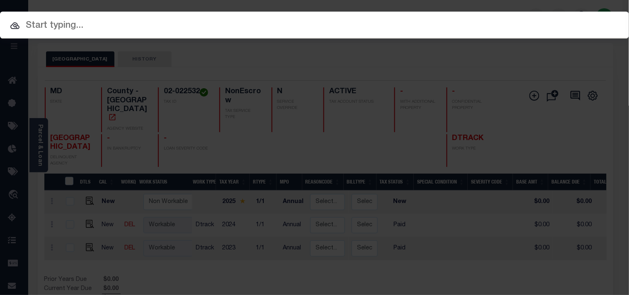
click at [484, 22] on div "Include Loans TBM Customers Borrowers Payments (Lender Non-Disb) Payments (Lend…" at bounding box center [314, 25] width 629 height 27
paste input "147422462300"
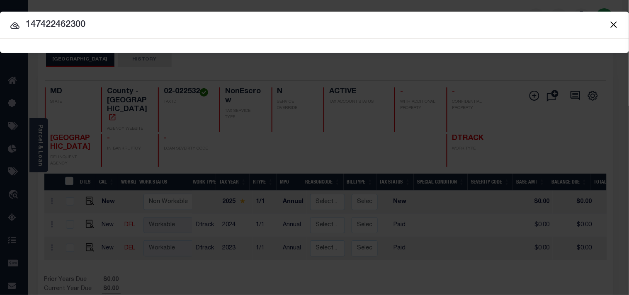
type input "147422462300"
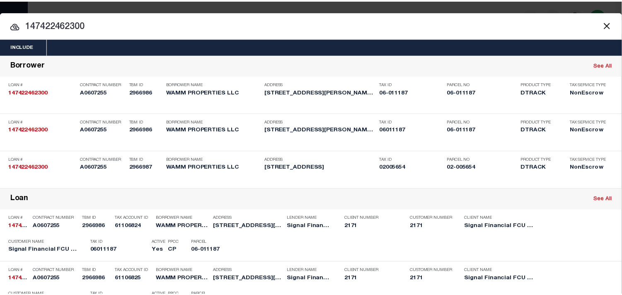
scroll to position [254, 0]
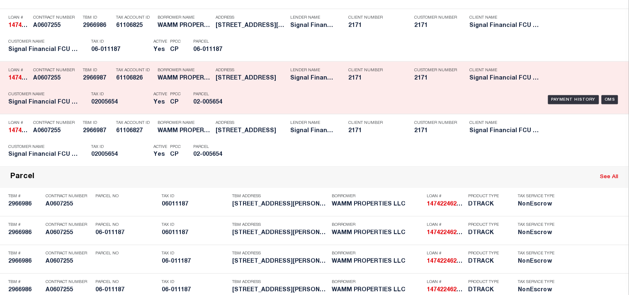
click at [119, 112] on div "Tax ID 02005654" at bounding box center [120, 100] width 58 height 24
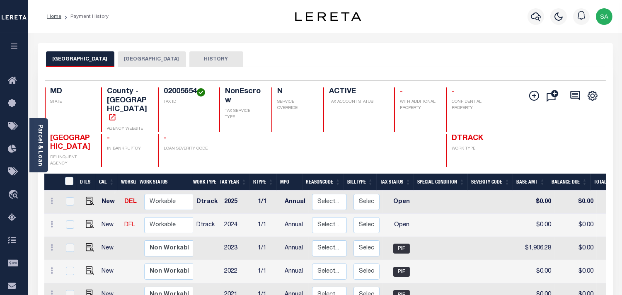
click at [150, 61] on button "[GEOGRAPHIC_DATA]" at bounding box center [152, 59] width 68 height 16
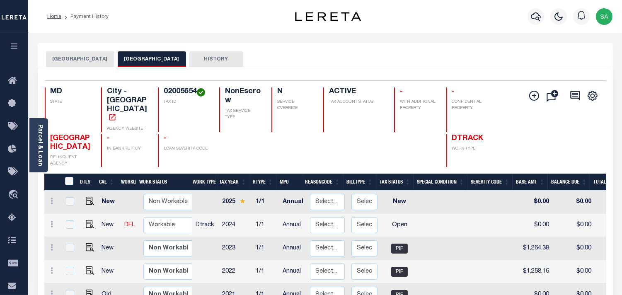
click at [86, 61] on button "[GEOGRAPHIC_DATA]" at bounding box center [80, 59] width 68 height 16
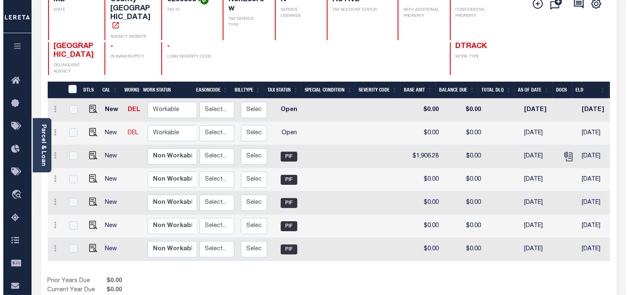
scroll to position [0, 177]
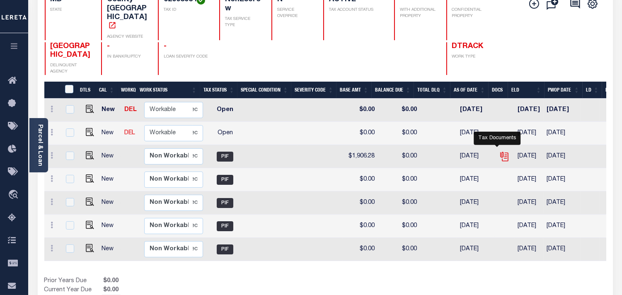
click at [499, 151] on icon "" at bounding box center [504, 156] width 11 height 11
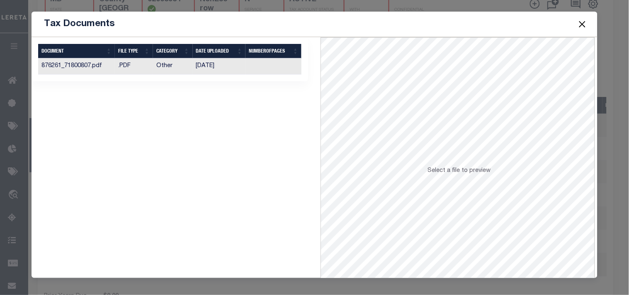
click at [218, 68] on td "10/28/2022" at bounding box center [219, 66] width 53 height 16
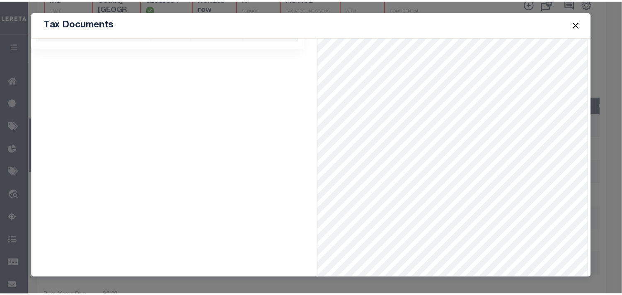
scroll to position [0, 0]
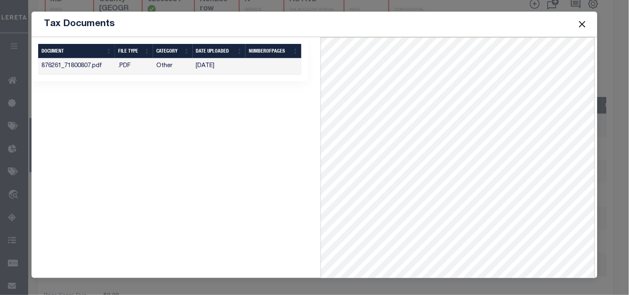
click at [578, 25] on button "Close" at bounding box center [582, 24] width 11 height 11
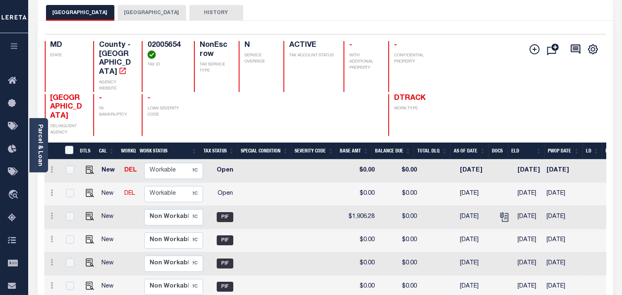
scroll to position [46, 0]
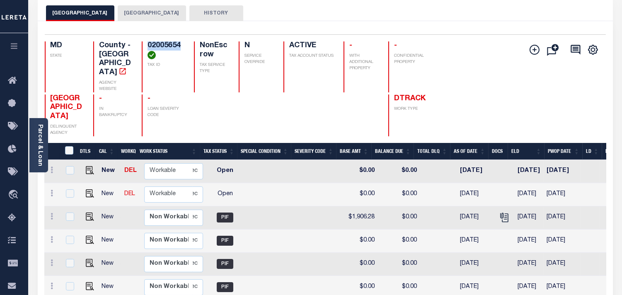
drag, startPoint x: 131, startPoint y: 45, endPoint x: 135, endPoint y: 52, distance: 8.2
click at [148, 52] on h4 "02005654" at bounding box center [166, 50] width 37 height 18
copy h4 "02005654"
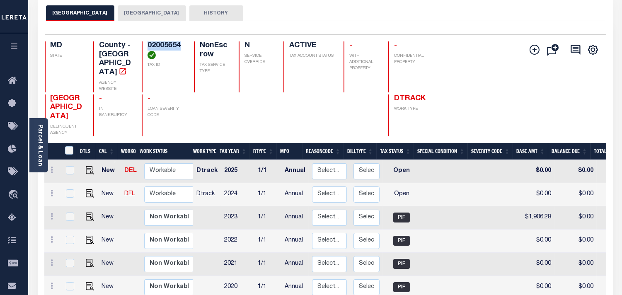
click at [148, 48] on h4 "02005654" at bounding box center [166, 50] width 37 height 18
drag, startPoint x: 135, startPoint y: 52, endPoint x: 129, endPoint y: 48, distance: 7.7
click at [142, 48] on div "02005654 TAX ID" at bounding box center [163, 66] width 43 height 51
copy h4 "02005654"
click at [86, 169] on img "" at bounding box center [90, 170] width 8 height 8
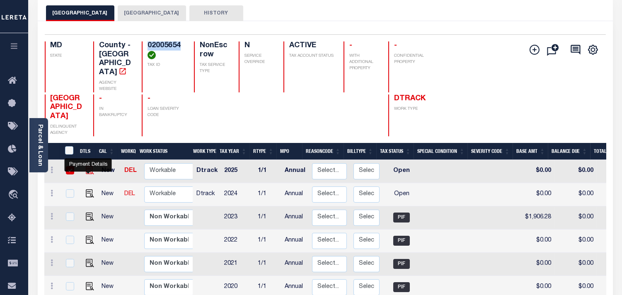
checkbox input "true"
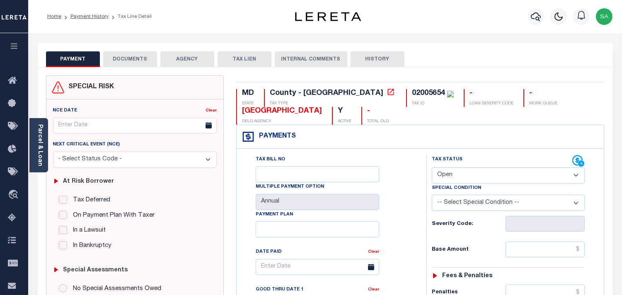
drag, startPoint x: 447, startPoint y: 172, endPoint x: 448, endPoint y: 184, distance: 11.3
click at [447, 172] on select "- Select Status Code - Open Due/Unpaid Paid Incomplete No Tax Due Internal Refu…" at bounding box center [508, 176] width 153 height 16
select select "DUE"
click at [432, 168] on select "- Select Status Code - Open Due/Unpaid Paid Incomplete No Tax Due Internal Refu…" at bounding box center [508, 176] width 153 height 16
type input "[DATE]"
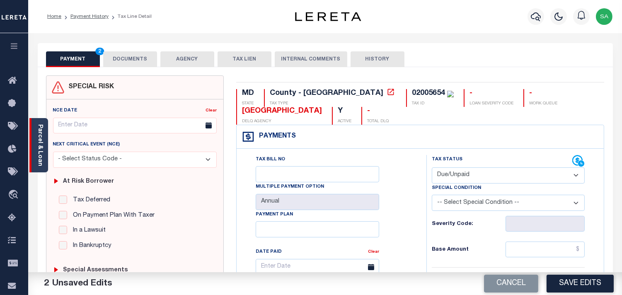
click at [45, 155] on div "Parcel & Loan" at bounding box center [38, 145] width 19 height 54
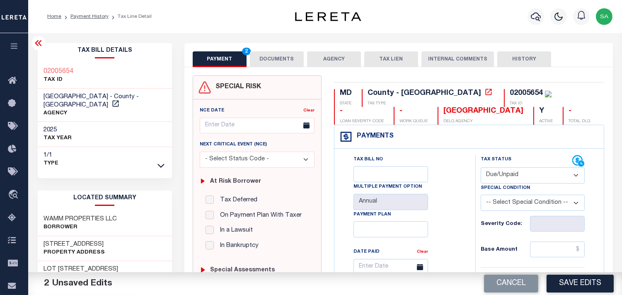
click at [274, 56] on button "DOCUMENTS" at bounding box center [277, 59] width 54 height 16
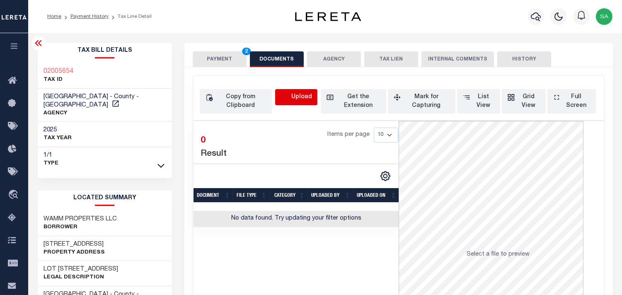
click at [290, 96] on icon "button" at bounding box center [285, 97] width 9 height 9
select select "POP"
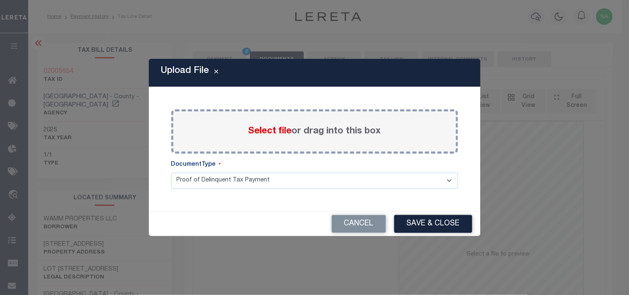
click at [273, 132] on span "Select file" at bounding box center [270, 131] width 44 height 9
click at [0, 0] on input "Select file or drag into this box" at bounding box center [0, 0] width 0 height 0
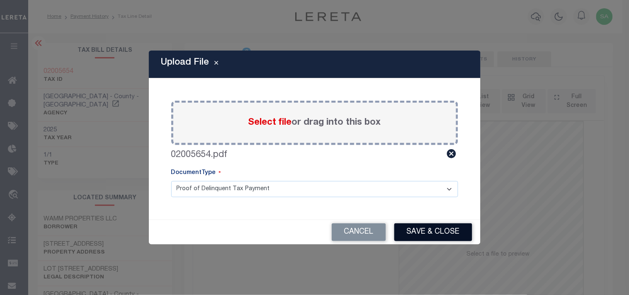
click at [434, 229] on button "Save & Close" at bounding box center [433, 233] width 78 height 18
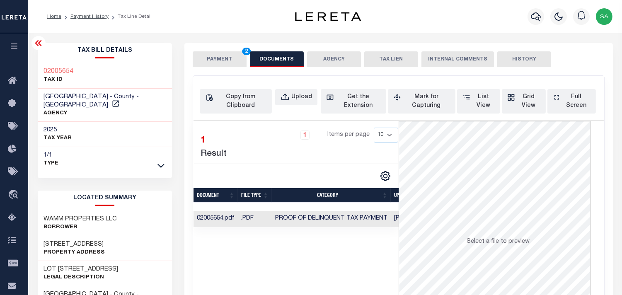
click at [231, 66] on button "PAYMENT 2" at bounding box center [220, 59] width 54 height 16
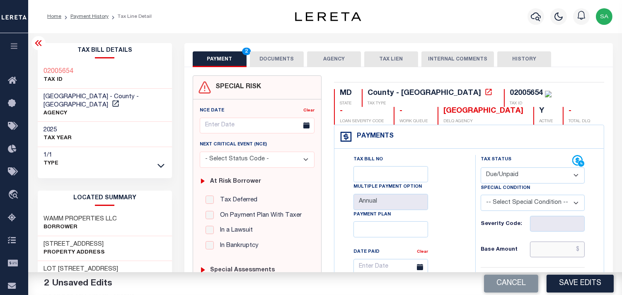
click at [546, 255] on input "text" at bounding box center [557, 250] width 55 height 16
paste input "2,164.31"
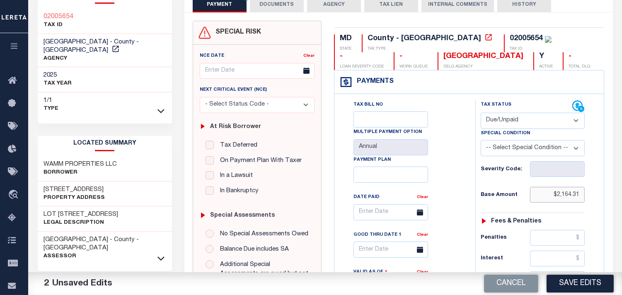
scroll to position [184, 0]
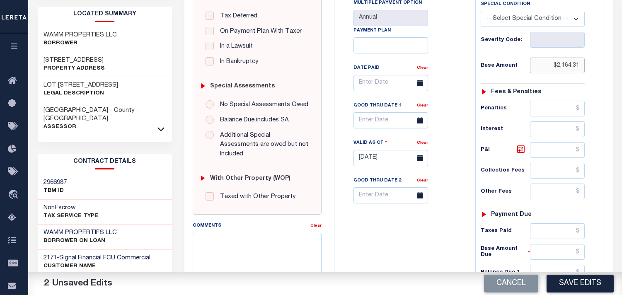
type input "$2,164.31"
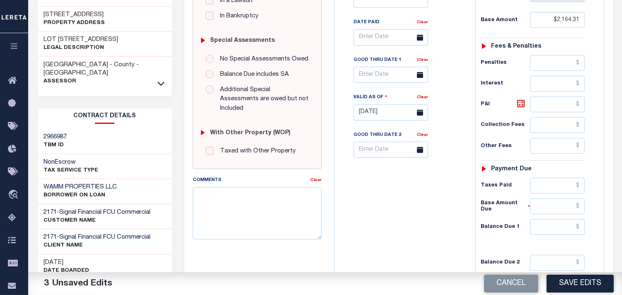
scroll to position [322, 0]
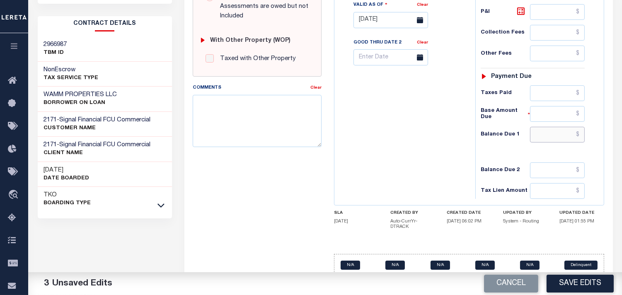
drag, startPoint x: 556, startPoint y: 142, endPoint x: 535, endPoint y: 143, distance: 21.2
click at [556, 142] on input "text" at bounding box center [557, 135] width 55 height 16
paste input "2,310.10"
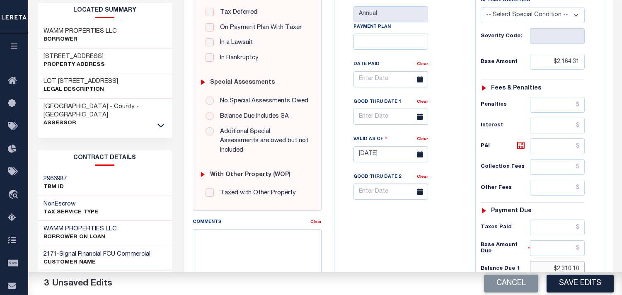
scroll to position [184, 0]
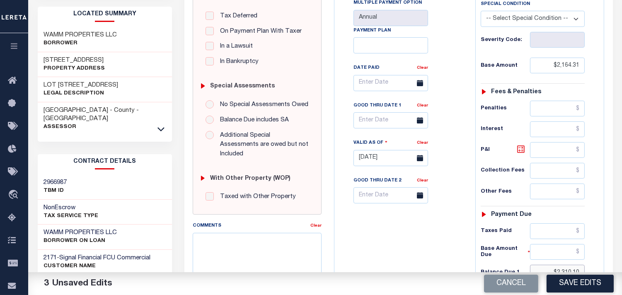
type input "$2,310.10"
click at [521, 150] on icon at bounding box center [521, 149] width 10 height 10
type input "$145.79"
click at [380, 119] on input "text" at bounding box center [391, 120] width 75 height 16
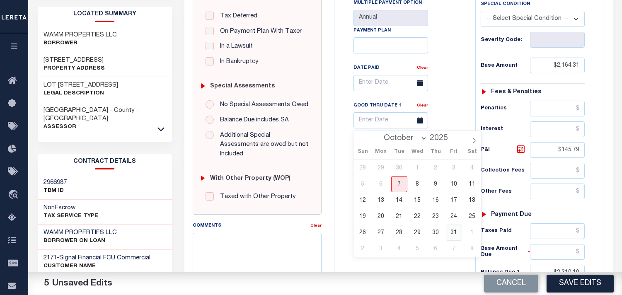
click at [452, 233] on span "31" at bounding box center [454, 233] width 16 height 16
type input "10/31/2025"
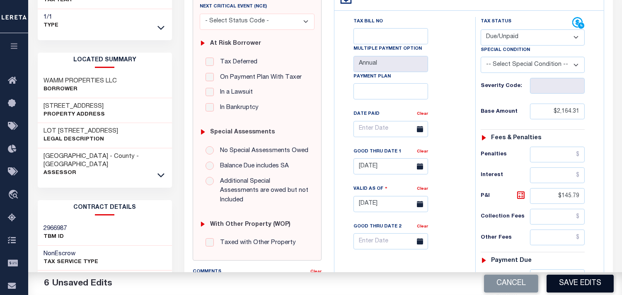
click at [569, 280] on button "Save Edits" at bounding box center [580, 284] width 67 height 18
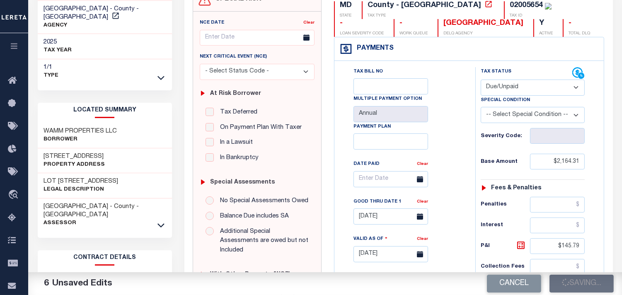
scroll to position [0, 0]
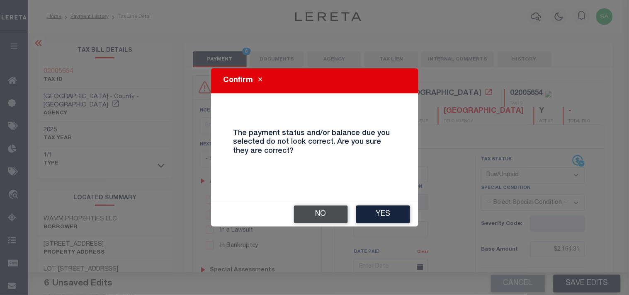
click at [321, 217] on button "No" at bounding box center [321, 215] width 54 height 18
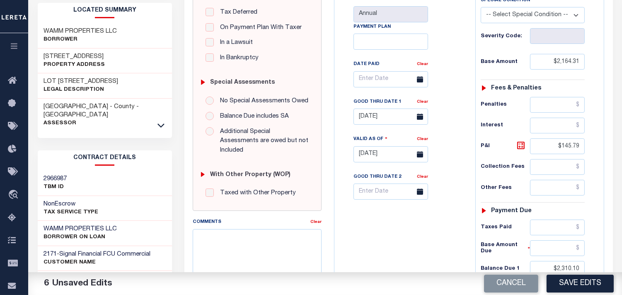
scroll to position [92, 0]
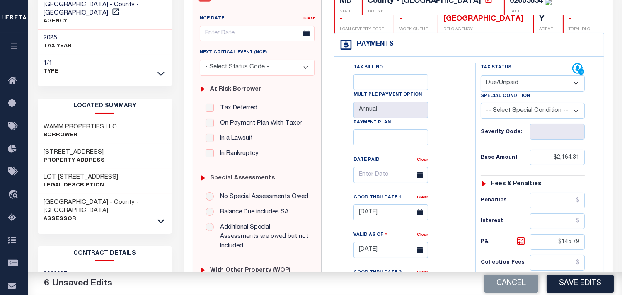
click at [431, 176] on div "Tax Bill No Multiple Payment Option Annual Payment Plan Clear Clear 10/31/2025 …" at bounding box center [403, 179] width 120 height 233
click at [568, 277] on button "Save Edits" at bounding box center [580, 284] width 67 height 18
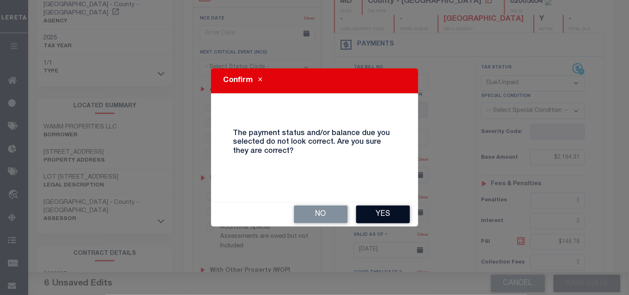
click at [372, 212] on button "Yes" at bounding box center [383, 215] width 54 height 18
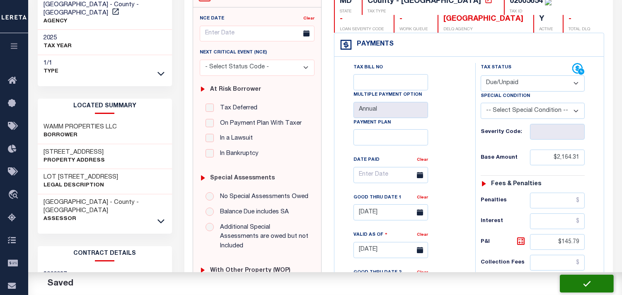
checkbox input "false"
type input "$2,164.31"
type input "$145.79"
type input "$2,310.1"
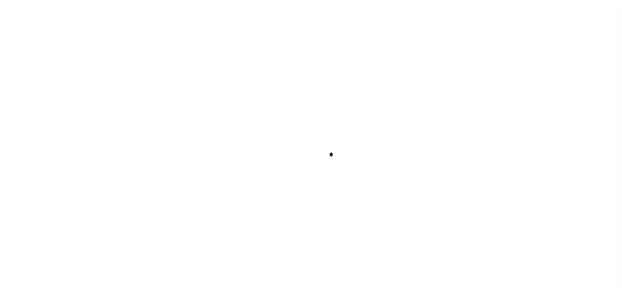
checkbox input "false"
type input "Annual"
type input "10/01/2023"
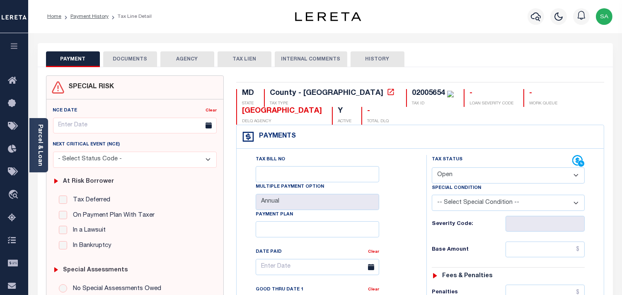
drag, startPoint x: 465, startPoint y: 173, endPoint x: 462, endPoint y: 182, distance: 8.7
click at [465, 173] on select "- Select Status Code - Open Due/Unpaid Paid Incomplete No Tax Due Internal Refu…" at bounding box center [508, 176] width 153 height 16
select select "PYD"
click at [432, 168] on select "- Select Status Code - Open Due/Unpaid Paid Incomplete No Tax Due Internal Refu…" at bounding box center [508, 176] width 153 height 16
type input "[DATE]"
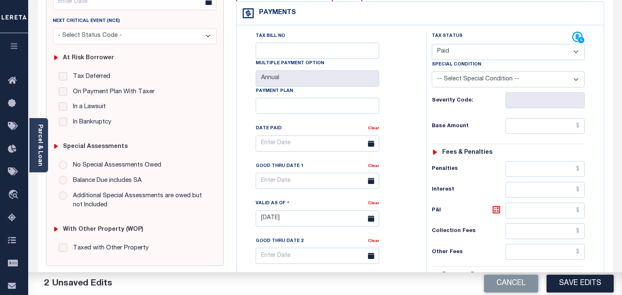
scroll to position [230, 0]
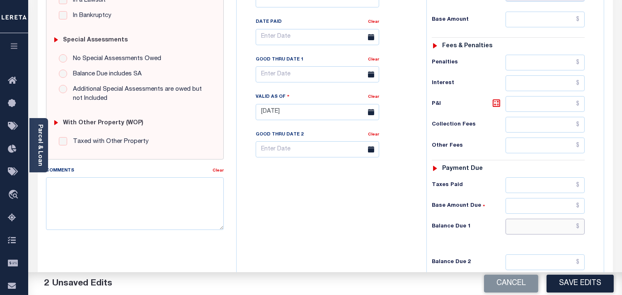
click at [552, 224] on input "text" at bounding box center [545, 227] width 79 height 16
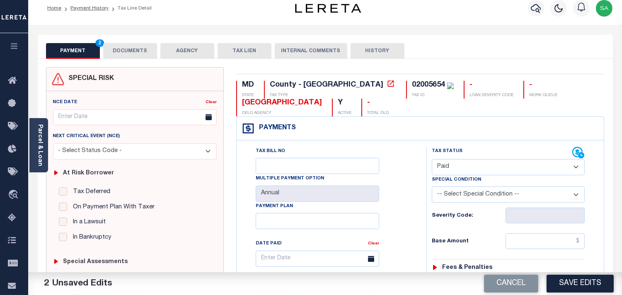
scroll to position [0, 0]
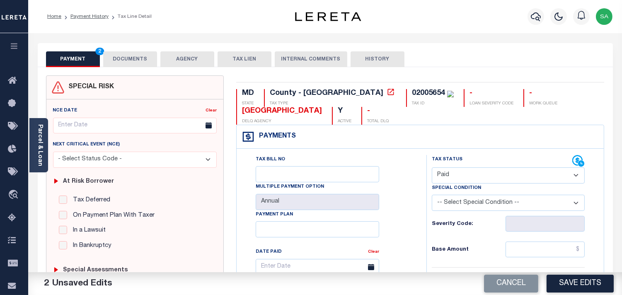
type input "$0.00"
click at [412, 90] on div "02005654" at bounding box center [428, 93] width 33 height 7
copy div "02005654"
drag, startPoint x: 131, startPoint y: 58, endPoint x: 79, endPoint y: 97, distance: 64.9
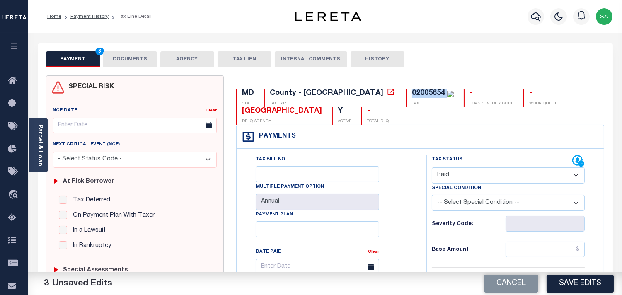
click at [130, 58] on button "DOCUMENTS" at bounding box center [130, 59] width 54 height 16
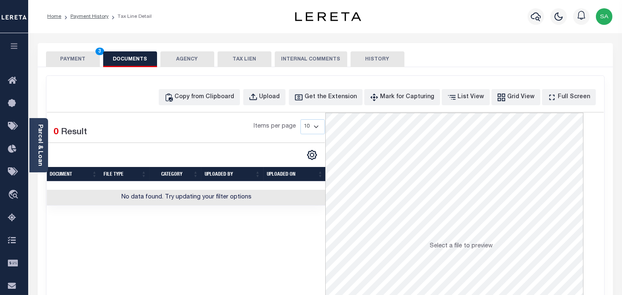
drag, startPoint x: 44, startPoint y: 142, endPoint x: 236, endPoint y: 132, distance: 192.2
click at [43, 142] on div "Parcel & Loan" at bounding box center [38, 145] width 19 height 54
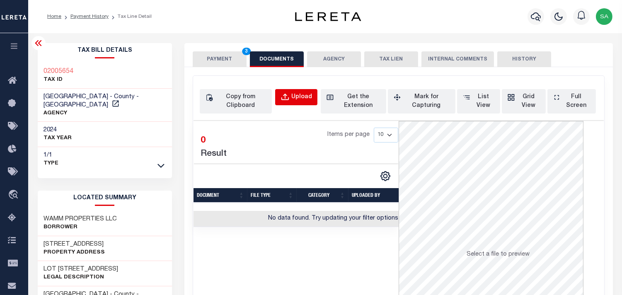
click at [310, 90] on button "Upload" at bounding box center [296, 97] width 42 height 16
select select "POP"
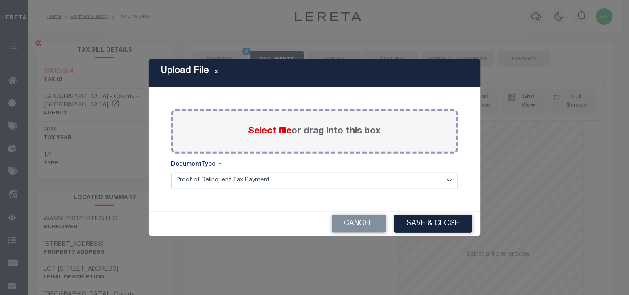
click at [267, 130] on span "Select file" at bounding box center [270, 131] width 44 height 9
click at [0, 0] on input "Select file or drag into this box" at bounding box center [0, 0] width 0 height 0
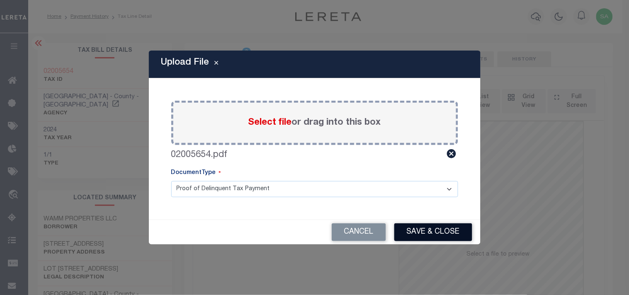
click at [445, 231] on button "Save & Close" at bounding box center [433, 233] width 78 height 18
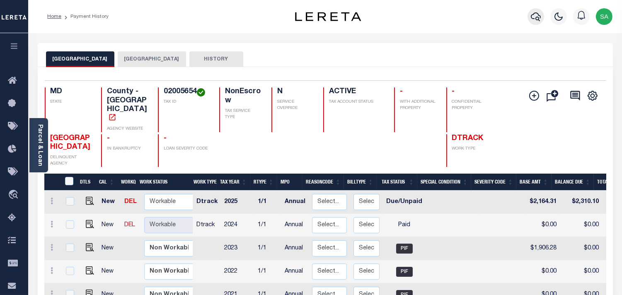
click at [537, 16] on icon "button" at bounding box center [536, 17] width 10 height 10
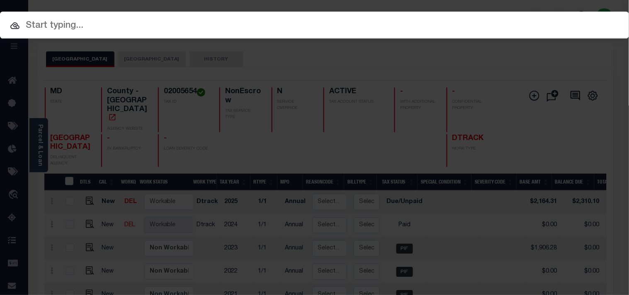
click at [500, 17] on div "Include Loans TBM Customers Borrowers Payments (Lender Non-Disb) Payments (Lend…" at bounding box center [314, 25] width 629 height 27
paste input "147422462300"
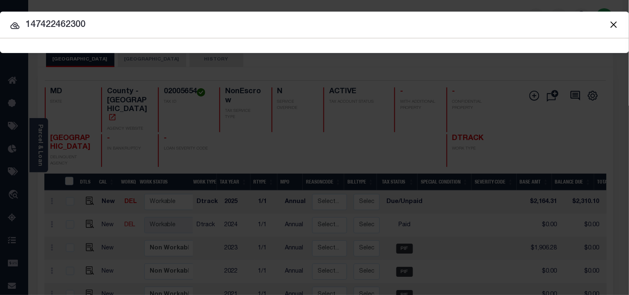
type input "147422462300"
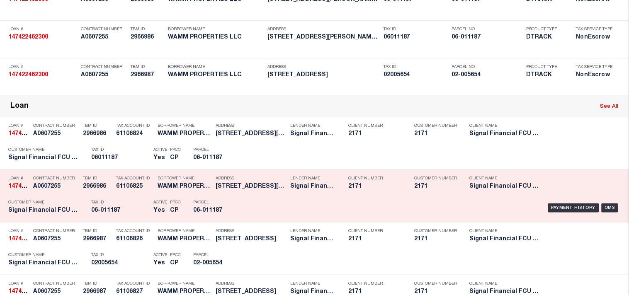
scroll to position [143, 0]
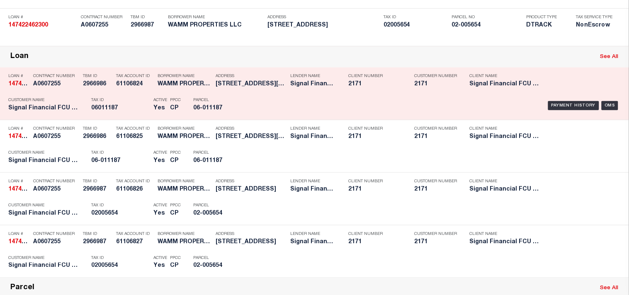
click at [115, 118] on div "Tax ID 06011187" at bounding box center [120, 106] width 58 height 24
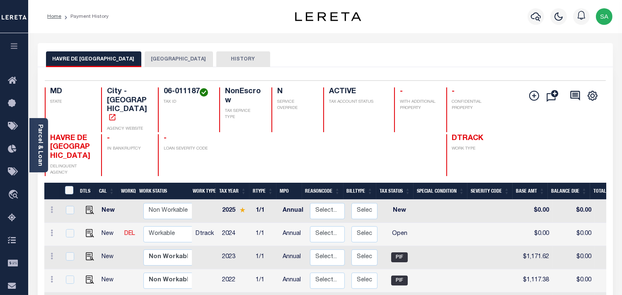
scroll to position [46, 0]
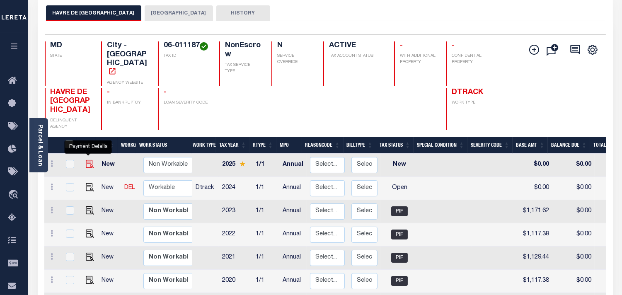
click at [90, 160] on img "" at bounding box center [90, 164] width 8 height 8
checkbox input "true"
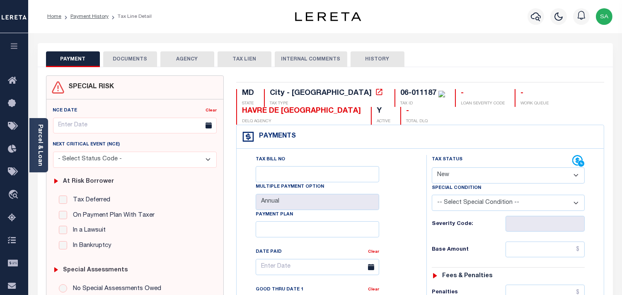
drag, startPoint x: 468, startPoint y: 176, endPoint x: 466, endPoint y: 183, distance: 7.2
click at [468, 176] on select "- Select Status Code - Open Due/Unpaid Paid Incomplete No Tax Due Internal Refu…" at bounding box center [508, 176] width 153 height 16
select select "PYD"
click at [432, 168] on select "- Select Status Code - Open Due/Unpaid Paid Incomplete No Tax Due Internal Refu…" at bounding box center [508, 176] width 153 height 16
type input "[DATE]"
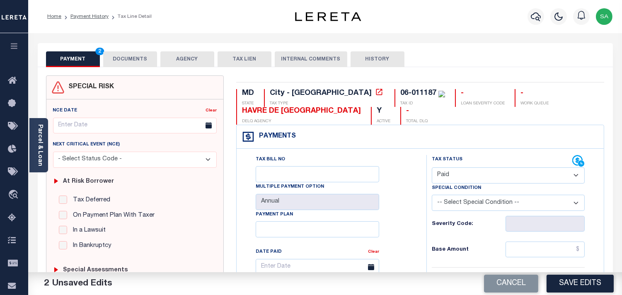
drag, startPoint x: 125, startPoint y: 63, endPoint x: 75, endPoint y: 109, distance: 67.8
click at [125, 63] on button "DOCUMENTS" at bounding box center [130, 59] width 54 height 16
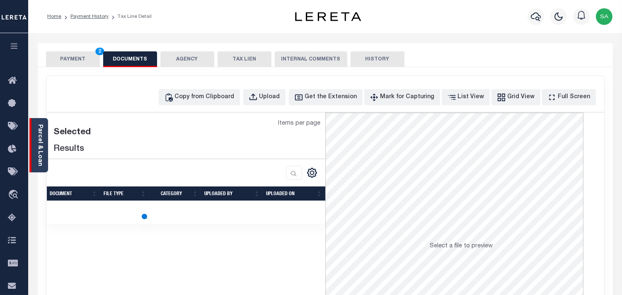
click at [34, 153] on div "Parcel & Loan" at bounding box center [38, 145] width 19 height 54
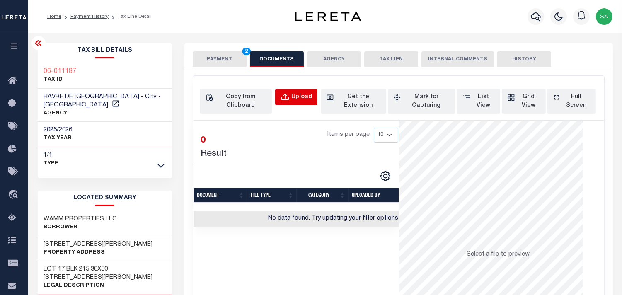
click at [292, 97] on div "Upload" at bounding box center [302, 97] width 21 height 9
select select "POP"
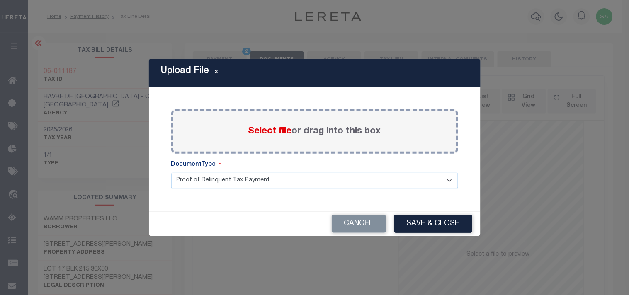
click at [276, 134] on span "Select file" at bounding box center [270, 131] width 44 height 9
click at [0, 0] on input "Select file or drag into this box" at bounding box center [0, 0] width 0 height 0
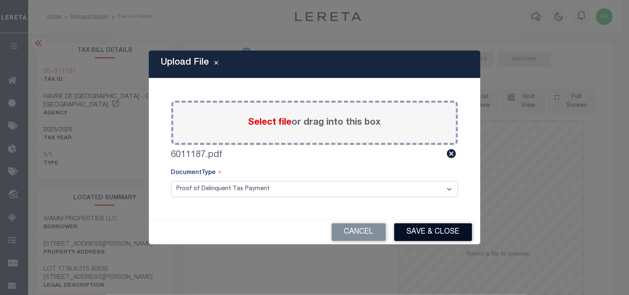
click at [436, 233] on button "Save & Close" at bounding box center [433, 233] width 78 height 18
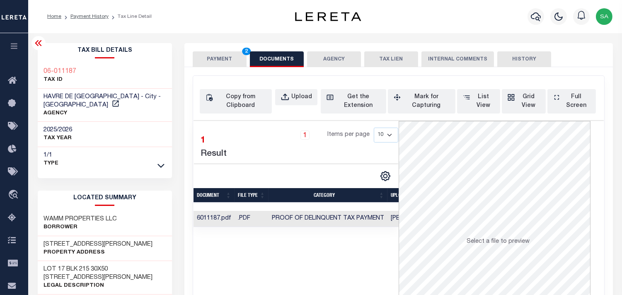
click at [216, 65] on button "PAYMENT 2" at bounding box center [220, 59] width 54 height 16
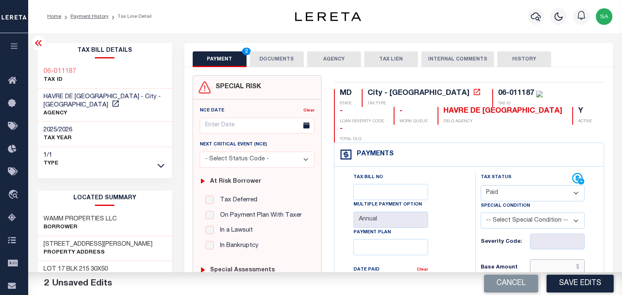
drag, startPoint x: 553, startPoint y: 253, endPoint x: 516, endPoint y: 250, distance: 37.5
click at [553, 260] on input "text" at bounding box center [557, 268] width 55 height 16
paste input "2,256.77"
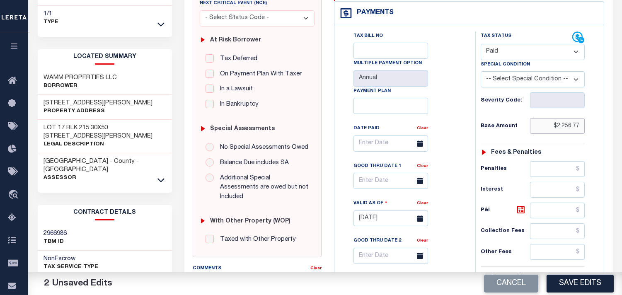
scroll to position [230, 0]
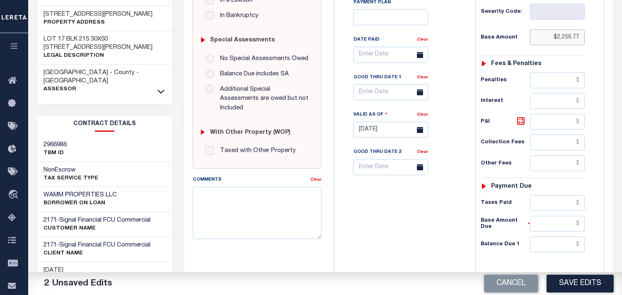
type input "$2,256.77"
click at [555, 195] on input "text" at bounding box center [557, 203] width 55 height 16
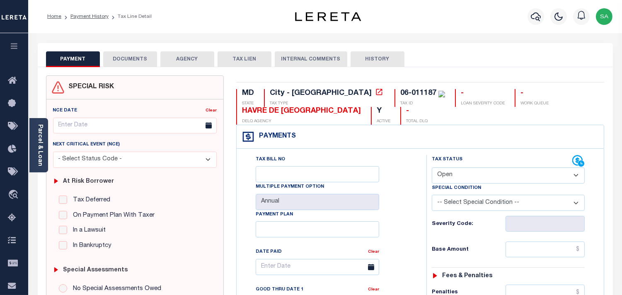
drag, startPoint x: 457, startPoint y: 175, endPoint x: 457, endPoint y: 182, distance: 7.0
click at [457, 179] on select "- Select Status Code - Open Due/Unpaid Paid Incomplete No Tax Due Internal Refu…" at bounding box center [508, 176] width 153 height 16
select select "PYD"
click at [432, 168] on select "- Select Status Code - Open Due/Unpaid Paid Incomplete No Tax Due Internal Refu…" at bounding box center [508, 176] width 153 height 16
type input "[DATE]"
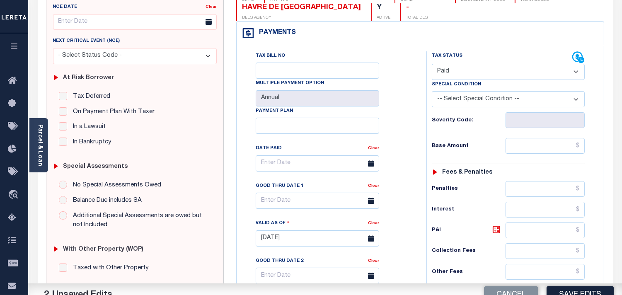
scroll to position [230, 0]
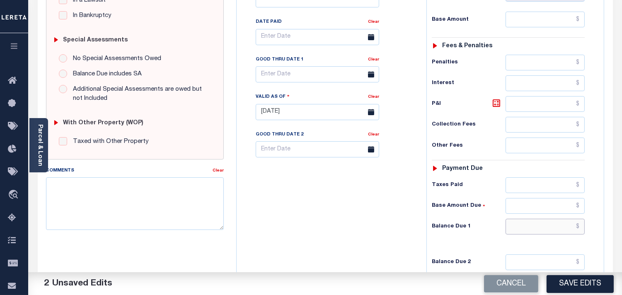
drag, startPoint x: 545, startPoint y: 233, endPoint x: 484, endPoint y: 234, distance: 60.6
click at [545, 233] on input "text" at bounding box center [545, 227] width 79 height 16
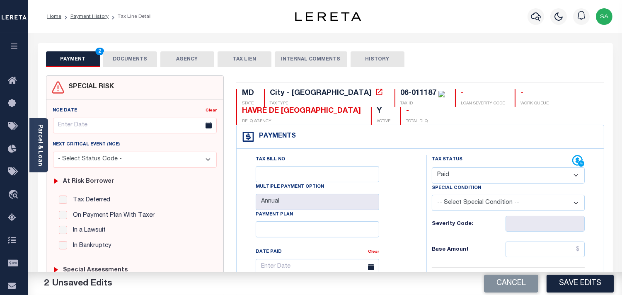
type input "$0.00"
click at [136, 61] on button "DOCUMENTS" at bounding box center [130, 59] width 54 height 16
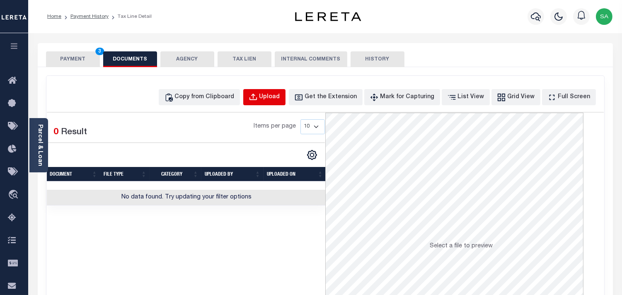
click at [286, 95] on button "Upload" at bounding box center [264, 97] width 42 height 16
select select "POP"
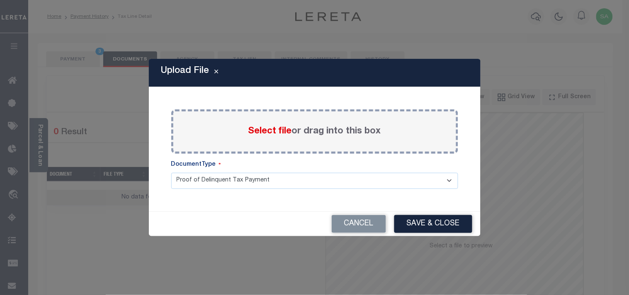
click at [259, 134] on span "Select file" at bounding box center [270, 131] width 44 height 9
click at [0, 0] on input "Select file or drag into this box" at bounding box center [0, 0] width 0 height 0
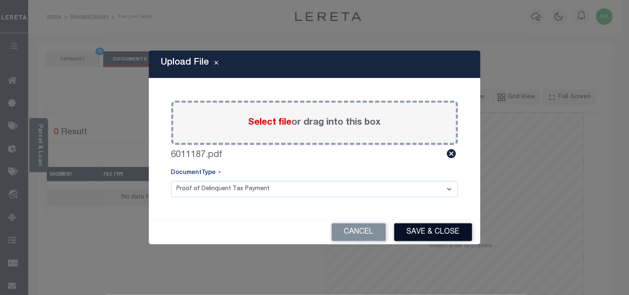
click at [442, 236] on button "Save & Close" at bounding box center [433, 233] width 78 height 18
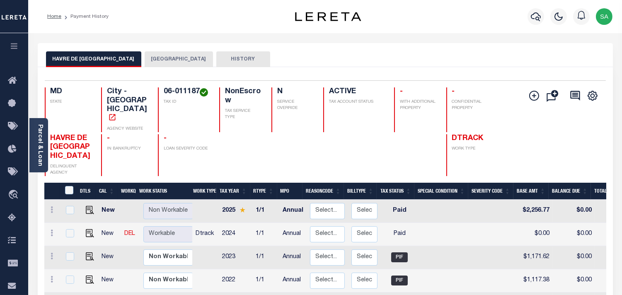
click at [145, 61] on button "[GEOGRAPHIC_DATA]" at bounding box center [179, 59] width 68 height 16
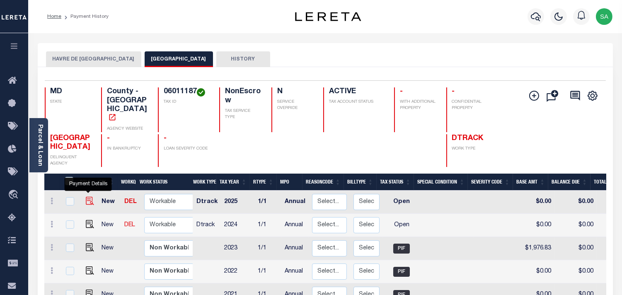
click at [86, 197] on img "" at bounding box center [90, 201] width 8 height 8
checkbox input "true"
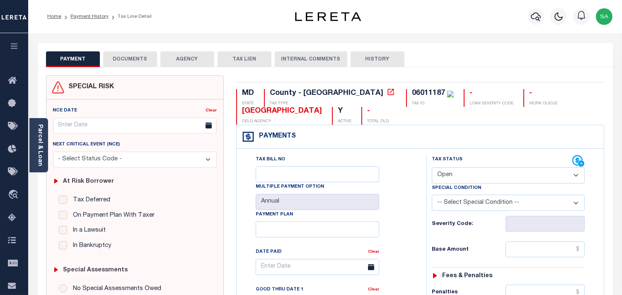
select select "PYD"
click at [432, 168] on select "- Select Status Code - Open Due/Unpaid Paid Incomplete No Tax Due Internal Refu…" at bounding box center [508, 176] width 153 height 16
type input "[DATE]"
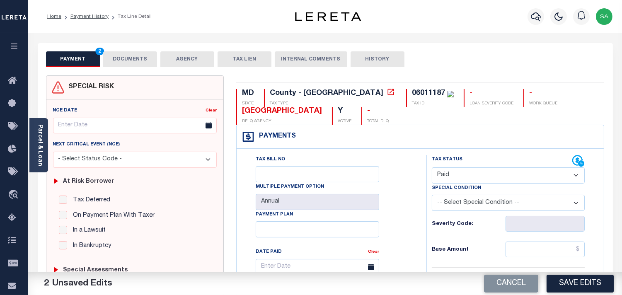
drag, startPoint x: 141, startPoint y: 64, endPoint x: 159, endPoint y: 81, distance: 24.9
click at [140, 64] on button "DOCUMENTS" at bounding box center [130, 59] width 54 height 16
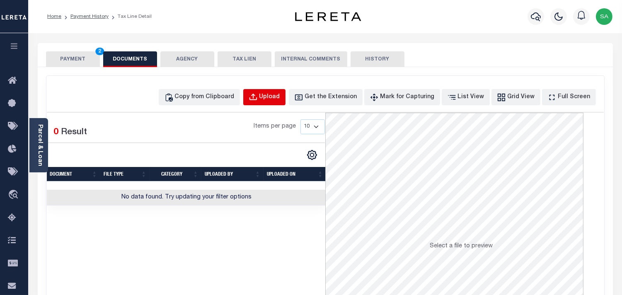
click at [278, 97] on div "Upload" at bounding box center [270, 97] width 21 height 9
select select "POP"
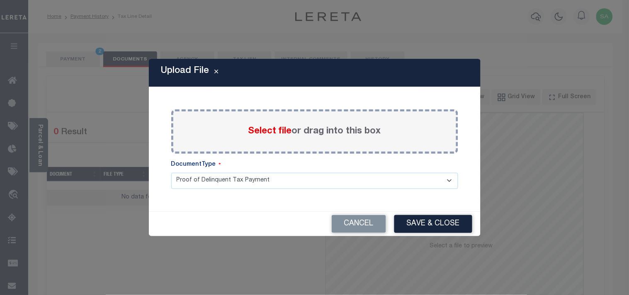
click at [255, 131] on span "Select file" at bounding box center [270, 131] width 44 height 9
click at [0, 0] on input "Select file or drag into this box" at bounding box center [0, 0] width 0 height 0
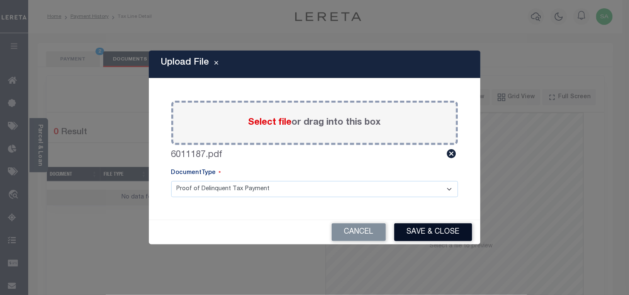
click at [443, 231] on button "Save & Close" at bounding box center [433, 233] width 78 height 18
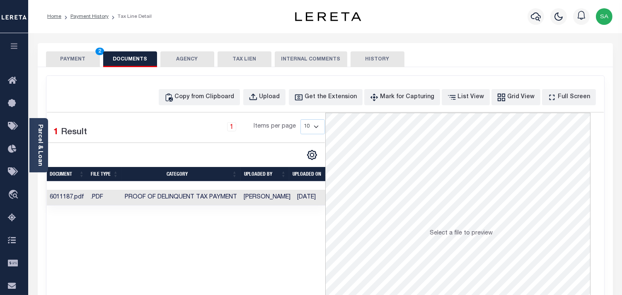
click at [86, 58] on button "PAYMENT 2" at bounding box center [73, 59] width 54 height 16
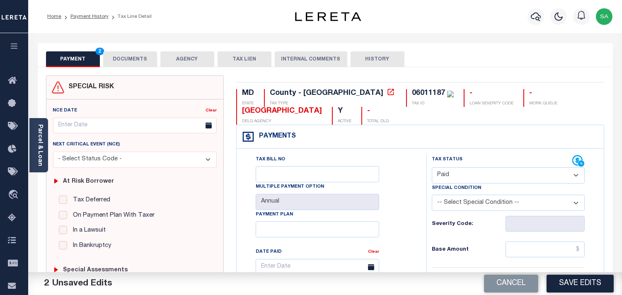
click at [532, 249] on input "text" at bounding box center [545, 250] width 79 height 16
paste input "2,256.77"
type input "$2,256.77"
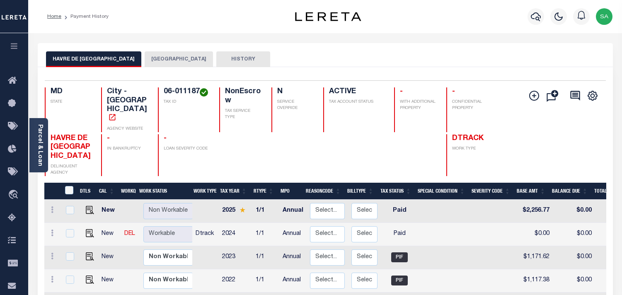
scroll to position [46, 0]
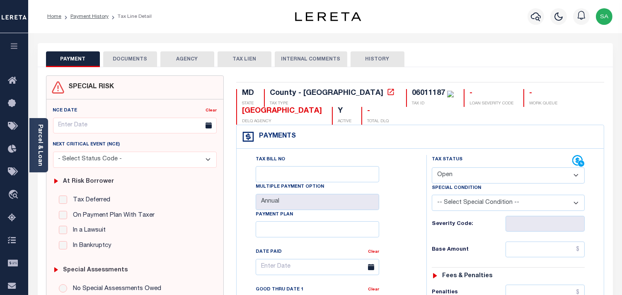
select select "PYD"
click at [432, 168] on select "- Select Status Code - Open Due/Unpaid Paid Incomplete No Tax Due Internal Refu…" at bounding box center [508, 176] width 153 height 16
type input "[DATE]"
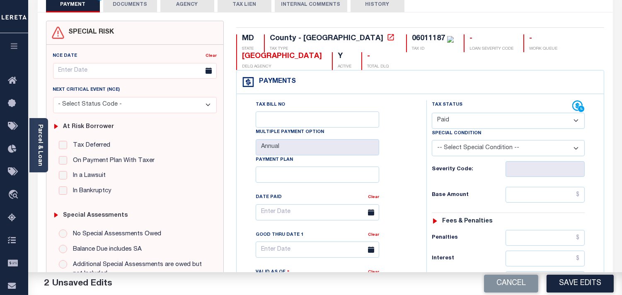
scroll to position [230, 0]
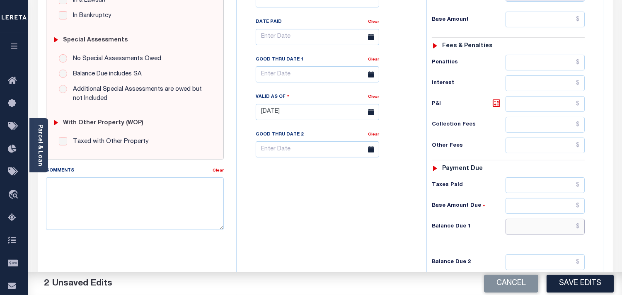
drag, startPoint x: 552, startPoint y: 233, endPoint x: 526, endPoint y: 231, distance: 26.7
click at [552, 233] on input "text" at bounding box center [545, 227] width 79 height 16
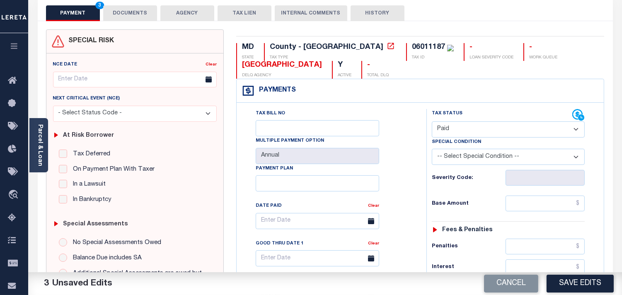
type input "$0.00"
click at [131, 4] on div "PAYMENT 3 DOCUMENTS AGENCY DELINQUENT PAYEE TAX LIEN" at bounding box center [326, 9] width 576 height 24
click at [131, 12] on button "DOCUMENTS" at bounding box center [130, 13] width 54 height 16
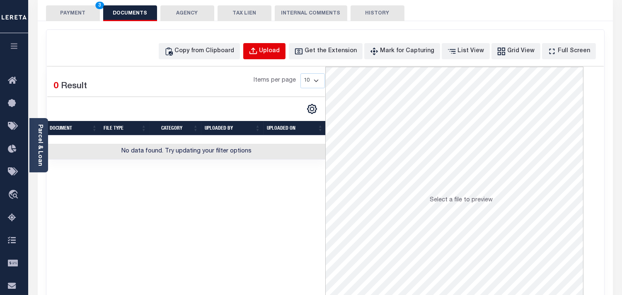
click at [276, 53] on div "Upload" at bounding box center [270, 51] width 21 height 9
select select "POP"
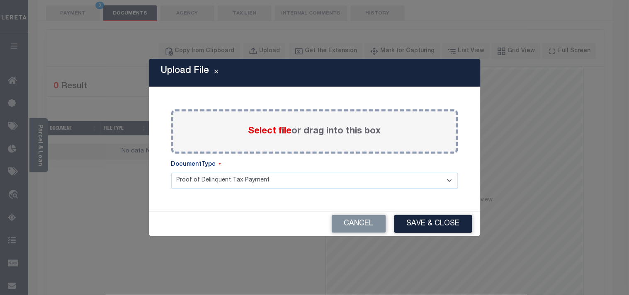
click at [260, 130] on span "Select file" at bounding box center [270, 131] width 44 height 9
click at [0, 0] on input "Select file or drag into this box" at bounding box center [0, 0] width 0 height 0
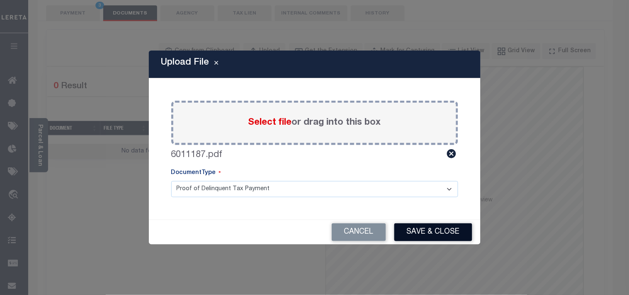
click at [426, 232] on button "Save & Close" at bounding box center [433, 233] width 78 height 18
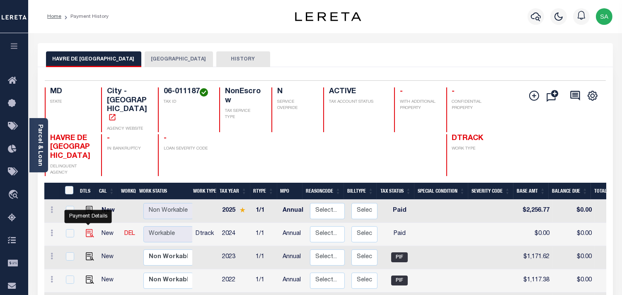
click at [90, 229] on img "" at bounding box center [90, 233] width 8 height 8
checkbox input "true"
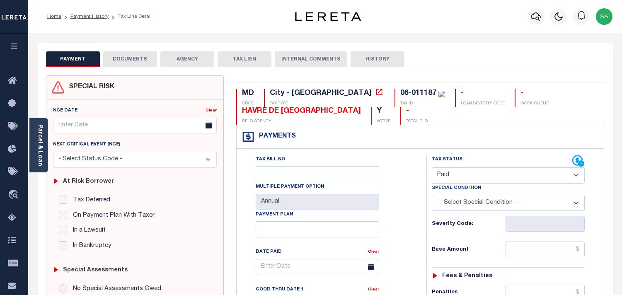
select select "PYD"
drag, startPoint x: 40, startPoint y: 134, endPoint x: 51, endPoint y: 135, distance: 10.8
click at [40, 134] on link "Parcel & Loan" at bounding box center [40, 145] width 6 height 42
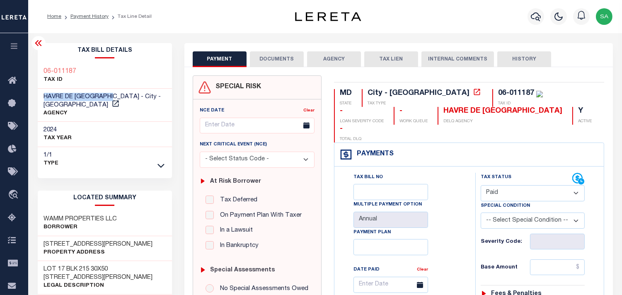
drag, startPoint x: 113, startPoint y: 97, endPoint x: 37, endPoint y: 100, distance: 75.5
click at [38, 100] on div "HAVRE DE GRACE CITY - City - MD AGENCY" at bounding box center [105, 106] width 135 height 34
drag, startPoint x: 82, startPoint y: 68, endPoint x: 43, endPoint y: 70, distance: 39.4
click at [43, 70] on div "06-011187 TAX ID" at bounding box center [105, 75] width 135 height 25
drag, startPoint x: 495, startPoint y: 172, endPoint x: 496, endPoint y: 181, distance: 9.3
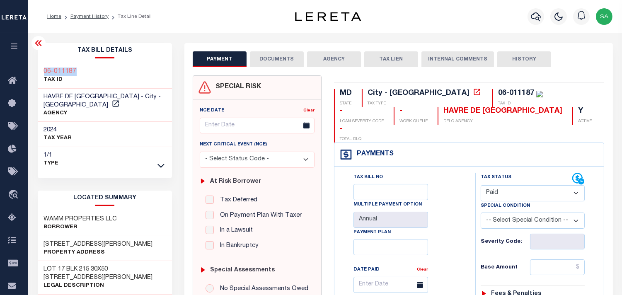
click at [495, 185] on select "- Select Status Code - Open Due/Unpaid Paid Incomplete No Tax Due Internal Refu…" at bounding box center [533, 193] width 104 height 16
click at [481, 185] on select "- Select Status Code - Open Due/Unpaid Paid Incomplete No Tax Due Internal Refu…" at bounding box center [533, 193] width 104 height 16
click at [282, 61] on button "DOCUMENTS" at bounding box center [277, 59] width 54 height 16
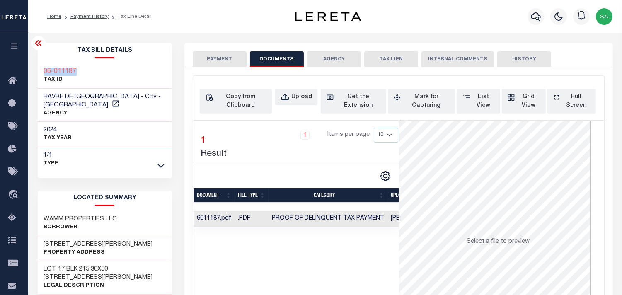
click at [87, 70] on div "06-011187 TAX ID" at bounding box center [105, 75] width 135 height 25
drag, startPoint x: 59, startPoint y: 68, endPoint x: 40, endPoint y: 71, distance: 19.3
click at [40, 71] on div "06-011187 TAX ID" at bounding box center [105, 75] width 135 height 25
copy h3 "06-011187"
click at [295, 98] on div "Upload" at bounding box center [302, 97] width 21 height 9
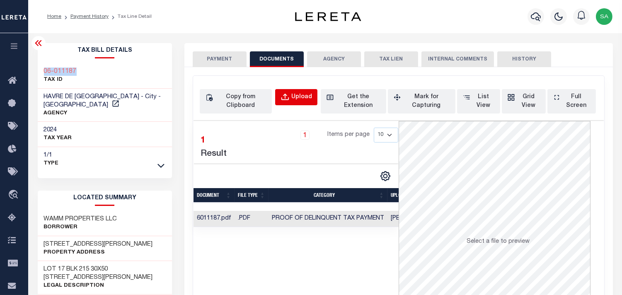
select select "POP"
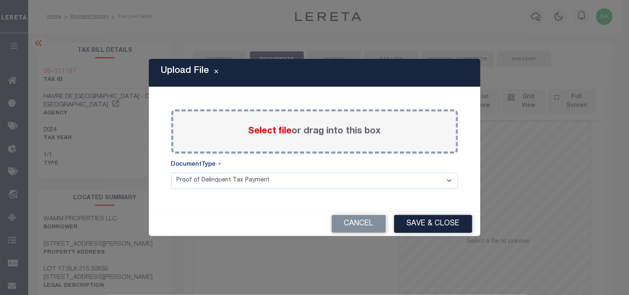
click at [280, 136] on span "Select file" at bounding box center [270, 131] width 44 height 9
click at [0, 0] on input "Select file or drag into this box" at bounding box center [0, 0] width 0 height 0
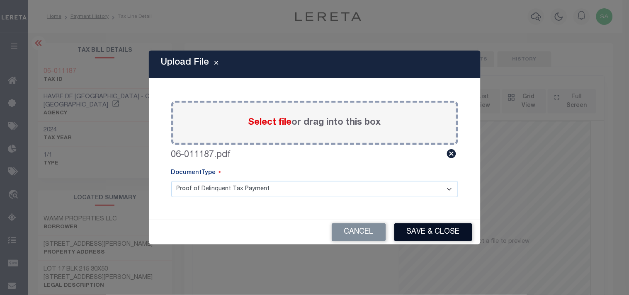
click at [425, 236] on button "Save & Close" at bounding box center [433, 233] width 78 height 18
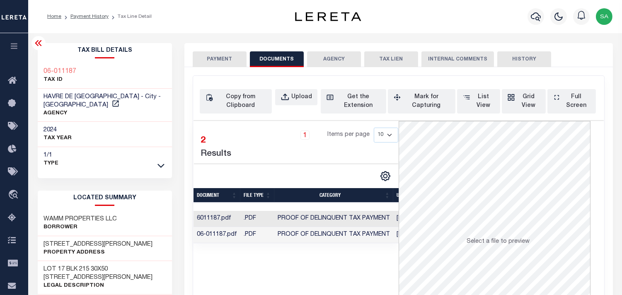
drag, startPoint x: 216, startPoint y: 63, endPoint x: 239, endPoint y: 80, distance: 28.8
click at [216, 63] on button "PAYMENT" at bounding box center [220, 59] width 54 height 16
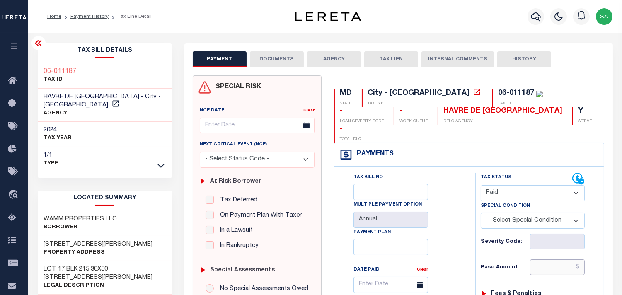
click at [554, 260] on input "text" at bounding box center [557, 268] width 55 height 16
paste input "1,337.54"
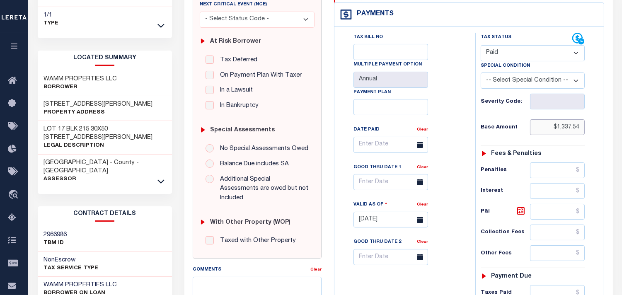
scroll to position [46, 0]
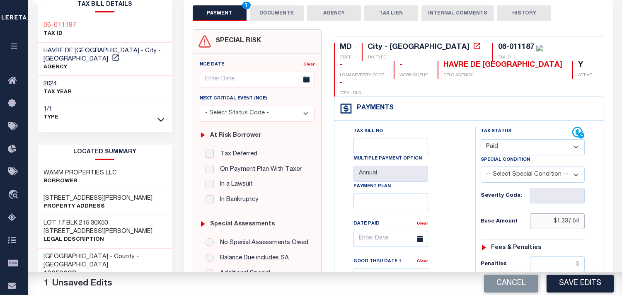
drag, startPoint x: 550, startPoint y: 204, endPoint x: 599, endPoint y: 209, distance: 49.1
paste input "1,256.00"
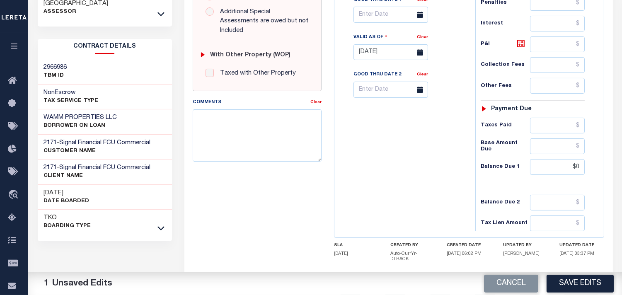
scroll to position [332, 0]
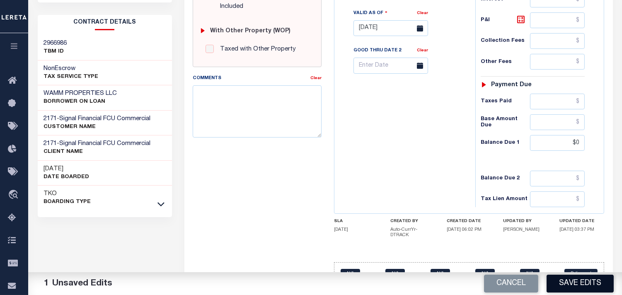
type input "$1,256.00"
click at [575, 284] on button "Save Edits" at bounding box center [580, 284] width 67 height 18
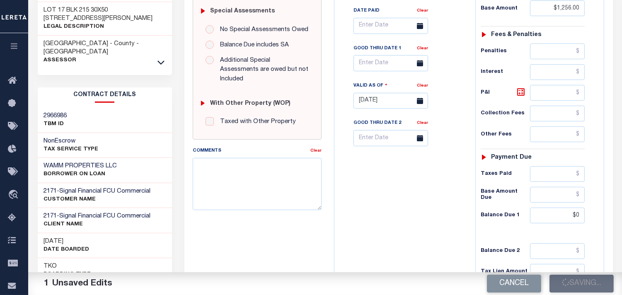
scroll to position [147, 0]
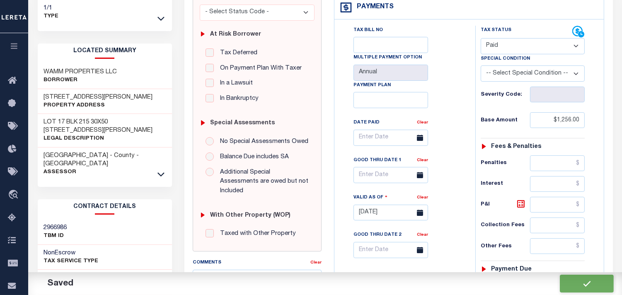
checkbox input "false"
type input "$1,256"
type input "$0"
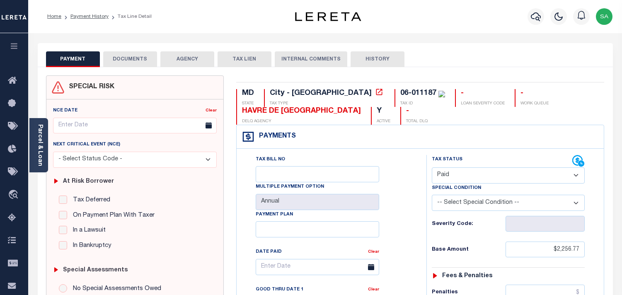
select select "PYD"
click at [455, 177] on select "- Select Status Code - Open Due/Unpaid Paid Incomplete No Tax Due Internal Refu…" at bounding box center [508, 176] width 153 height 16
click at [432, 168] on select "- Select Status Code - Open Due/Unpaid Paid Incomplete No Tax Due Internal Refu…" at bounding box center [508, 176] width 153 height 16
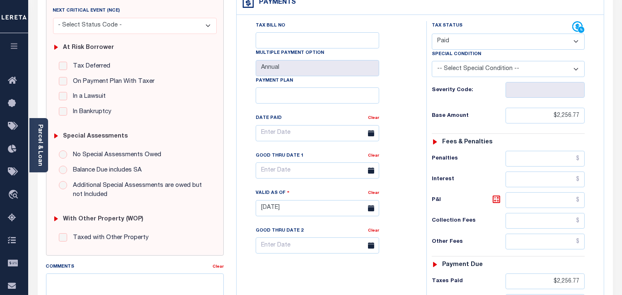
scroll to position [138, 0]
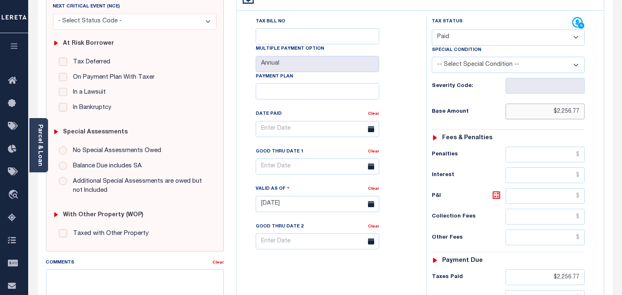
drag, startPoint x: 544, startPoint y: 110, endPoint x: 610, endPoint y: 114, distance: 66.0
click at [610, 114] on div "MD STATE City - MD TAX TYPE 06-011187 TAX ID - LOAN SEVERITY CODE - WORK QUEUE …" at bounding box center [420, 206] width 381 height 538
paste input "1,337.54"
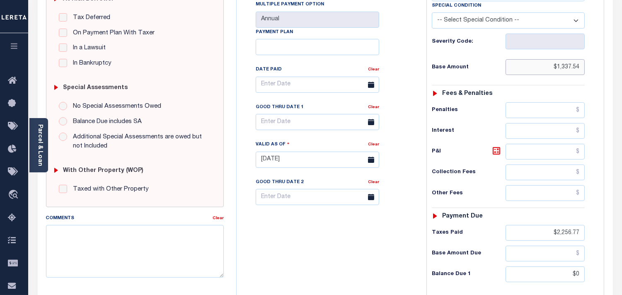
scroll to position [339, 0]
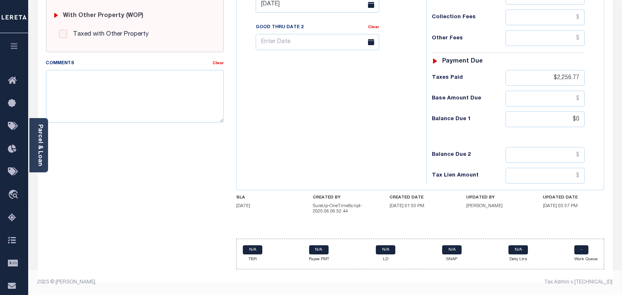
type input "$1,337.54"
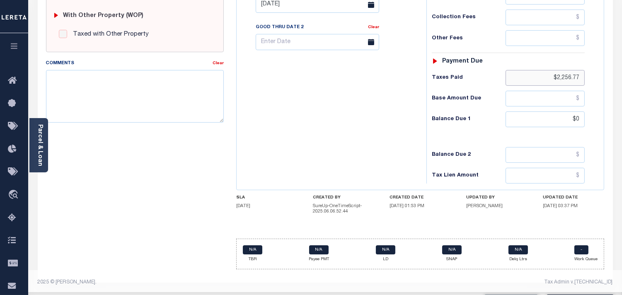
drag, startPoint x: 548, startPoint y: 79, endPoint x: 623, endPoint y: 80, distance: 75.5
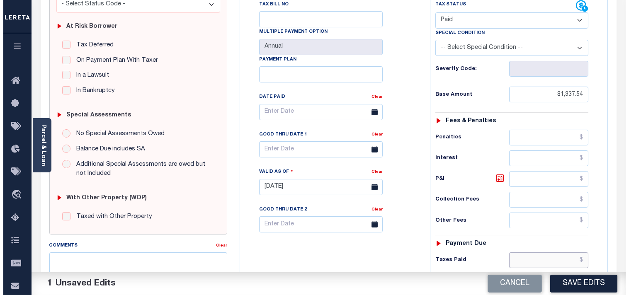
scroll to position [0, 0]
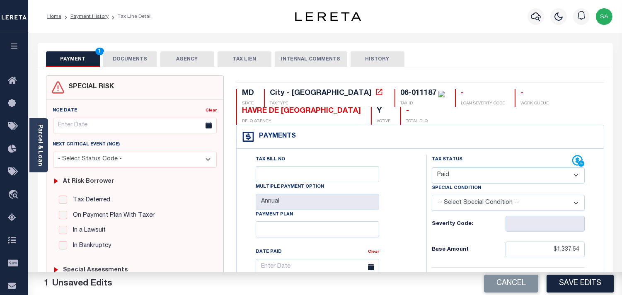
click at [401, 92] on div "06-011187" at bounding box center [419, 93] width 36 height 7
click at [133, 61] on button "DOCUMENTS" at bounding box center [130, 59] width 54 height 16
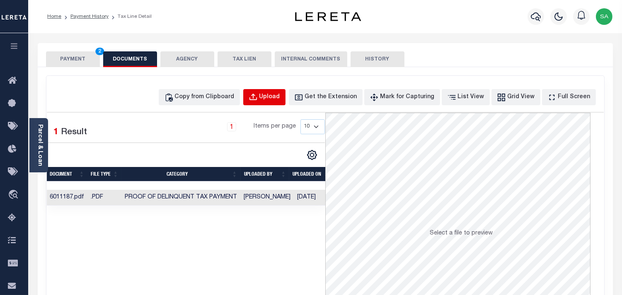
click at [275, 97] on div "Upload" at bounding box center [270, 97] width 21 height 9
select select "POP"
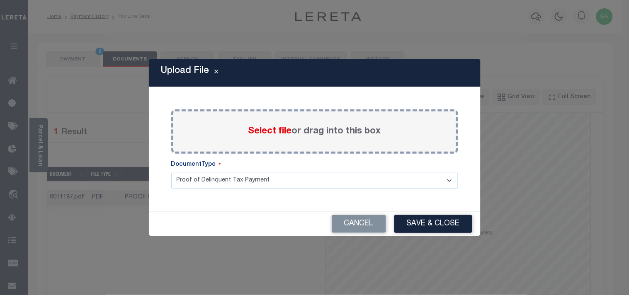
click at [269, 134] on span "Select file" at bounding box center [270, 131] width 44 height 9
click at [0, 0] on input "Select file or drag into this box" at bounding box center [0, 0] width 0 height 0
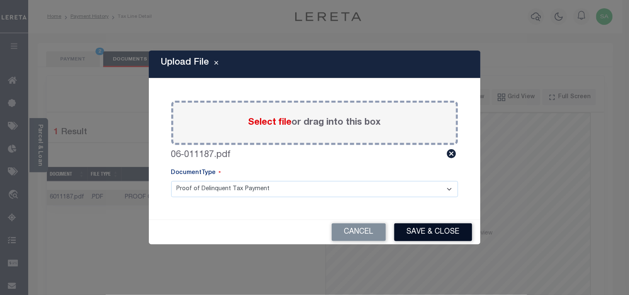
click at [418, 236] on button "Save & Close" at bounding box center [433, 233] width 78 height 18
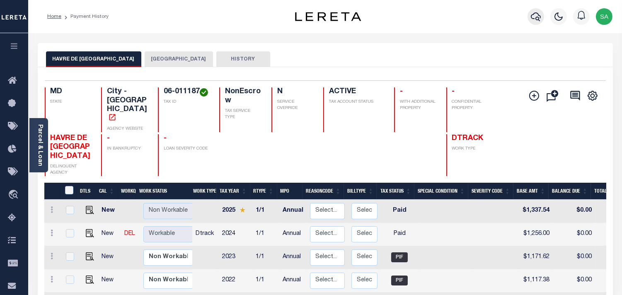
click at [542, 13] on button "button" at bounding box center [536, 16] width 17 height 17
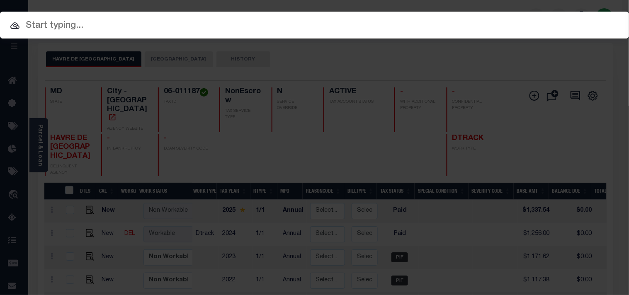
click at [501, 19] on input "text" at bounding box center [314, 26] width 629 height 15
paste input "147422462300"
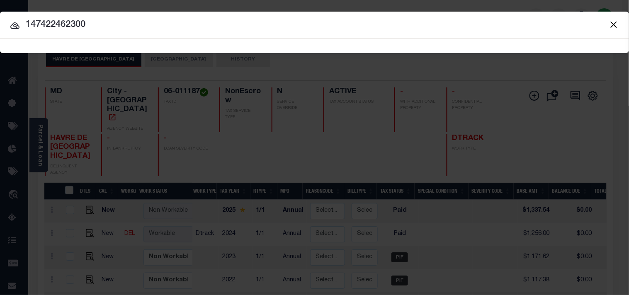
type input "147422462300"
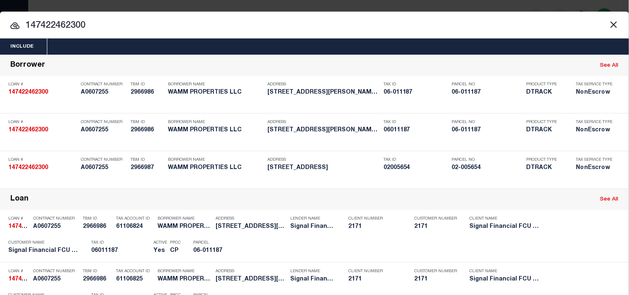
scroll to position [254, 0]
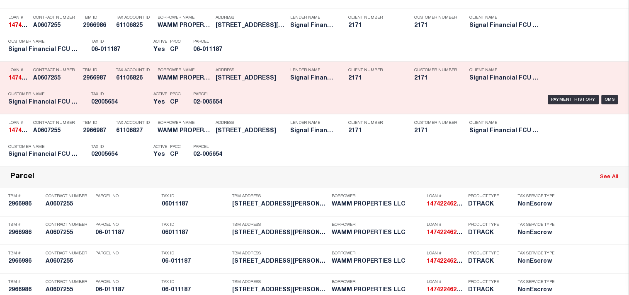
click at [133, 112] on div "Tax ID 02005654" at bounding box center [120, 100] width 58 height 24
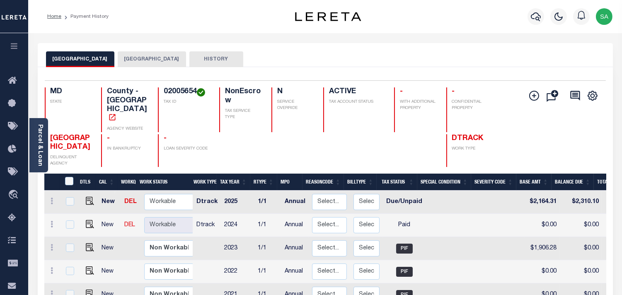
click at [131, 56] on button "[GEOGRAPHIC_DATA]" at bounding box center [152, 59] width 68 height 16
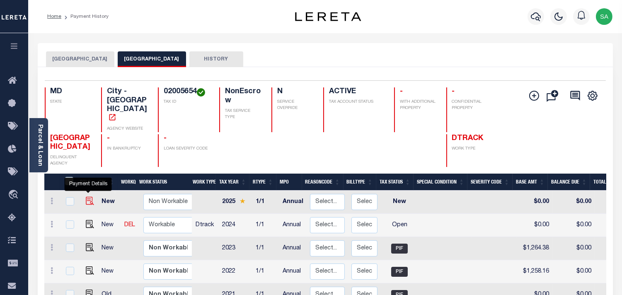
click at [86, 197] on img "" at bounding box center [90, 201] width 8 height 8
checkbox input "true"
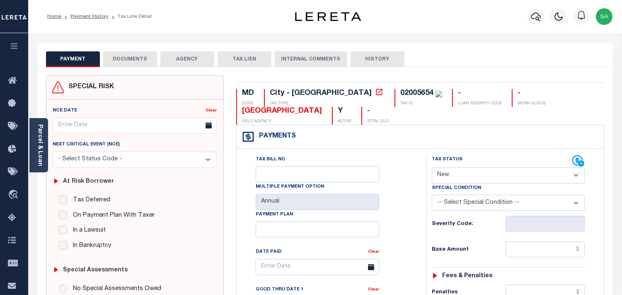
drag, startPoint x: 463, startPoint y: 174, endPoint x: 463, endPoint y: 180, distance: 5.8
click at [463, 180] on select "- Select Status Code - Open Due/Unpaid Paid Incomplete No Tax Due Internal Refu…" at bounding box center [508, 176] width 153 height 16
select select "PYD"
click at [432, 168] on select "- Select Status Code - Open Due/Unpaid Paid Incomplete No Tax Due Internal Refu…" at bounding box center [508, 176] width 153 height 16
type input "[DATE]"
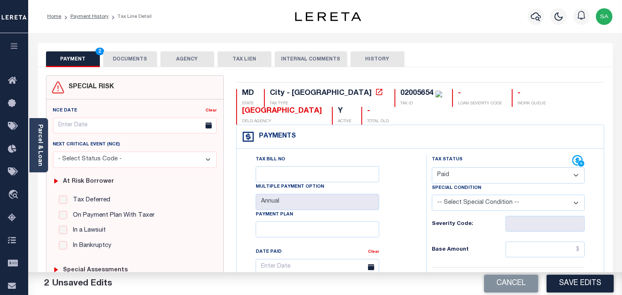
click at [123, 56] on button "DOCUMENTS" at bounding box center [130, 59] width 54 height 16
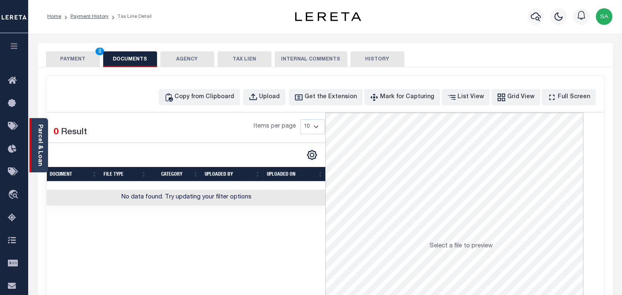
click at [40, 130] on link "Parcel & Loan" at bounding box center [40, 145] width 6 height 42
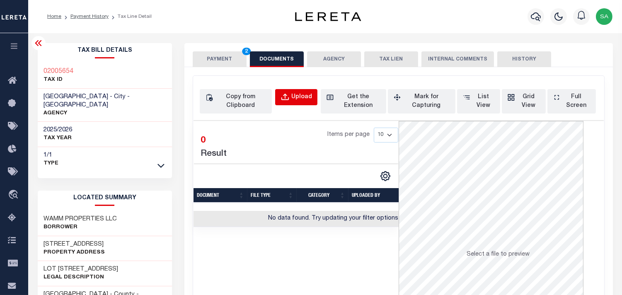
click at [278, 93] on button "Upload" at bounding box center [296, 97] width 42 height 16
select select "POP"
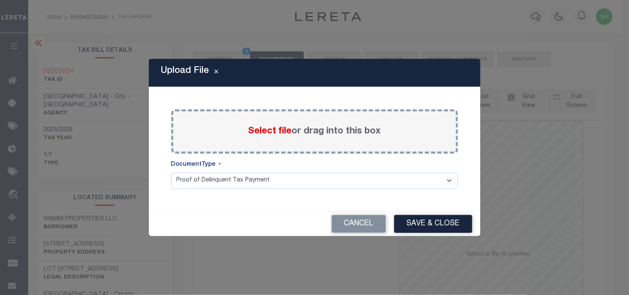
click at [281, 136] on span "Select file" at bounding box center [270, 131] width 44 height 9
click at [0, 0] on input "Select file or drag into this box" at bounding box center [0, 0] width 0 height 0
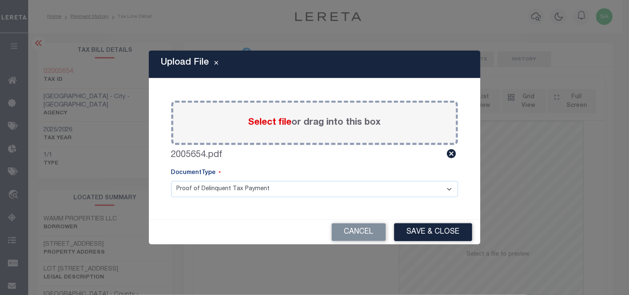
click at [437, 236] on button "Save & Close" at bounding box center [433, 233] width 78 height 18
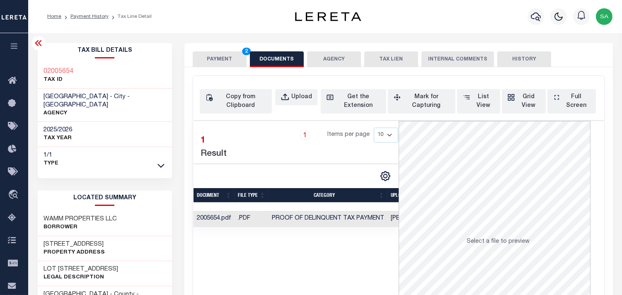
click at [232, 63] on button "PAYMENT 2" at bounding box center [220, 59] width 54 height 16
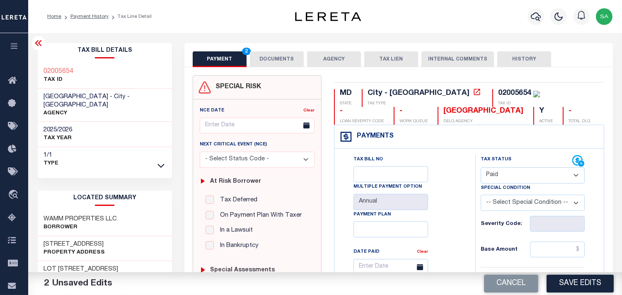
drag, startPoint x: 539, startPoint y: 250, endPoint x: 503, endPoint y: 242, distance: 37.8
click at [539, 250] on input "text" at bounding box center [557, 250] width 55 height 16
paste input "1396.25"
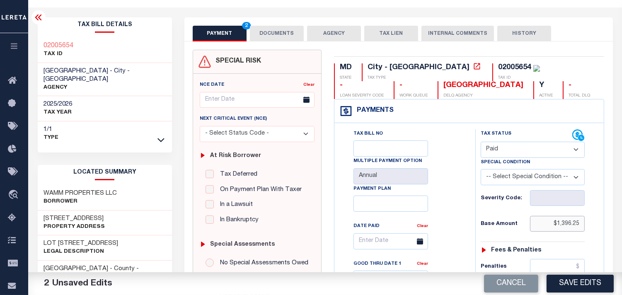
scroll to position [230, 0]
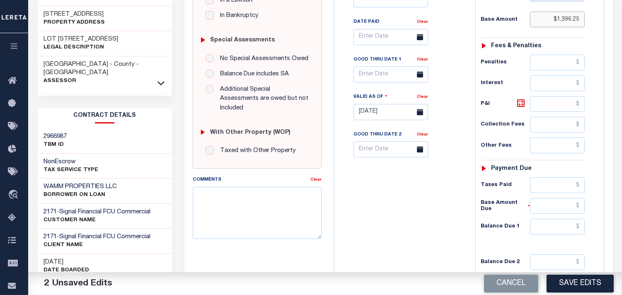
type input "$1,396.25"
click at [559, 190] on input "text" at bounding box center [557, 185] width 55 height 16
paste input "1396.25"
type input "$1,396.25"
click at [552, 233] on input "text" at bounding box center [557, 227] width 55 height 16
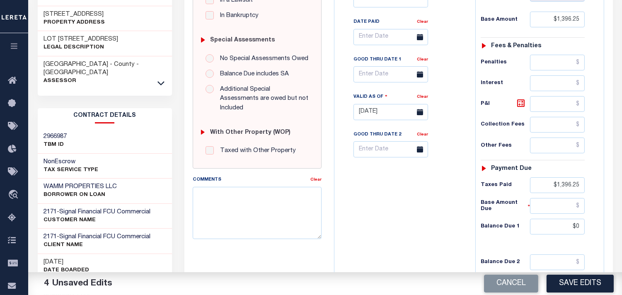
type input "$0.00"
click at [409, 214] on div "Tax Bill No Multiple Payment Option Annual Payment Plan" at bounding box center [403, 108] width 133 height 366
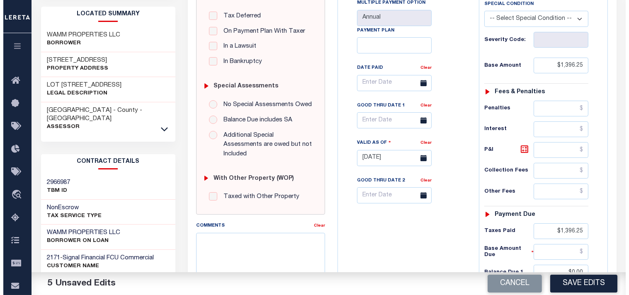
scroll to position [0, 0]
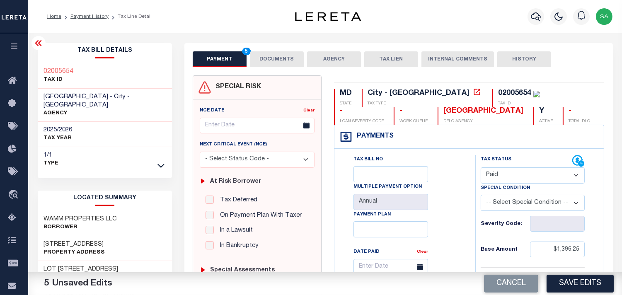
click at [286, 57] on button "DOCUMENTS" at bounding box center [277, 59] width 54 height 16
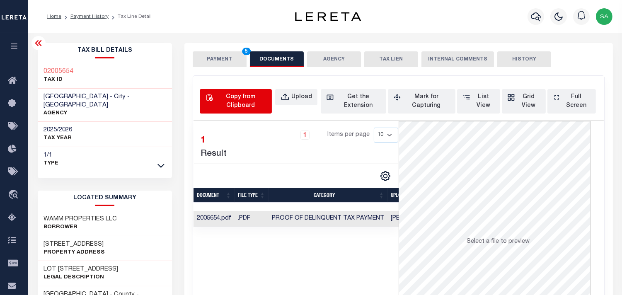
click at [243, 100] on div "Copy from Clipboard" at bounding box center [241, 101] width 52 height 17
select select "POP"
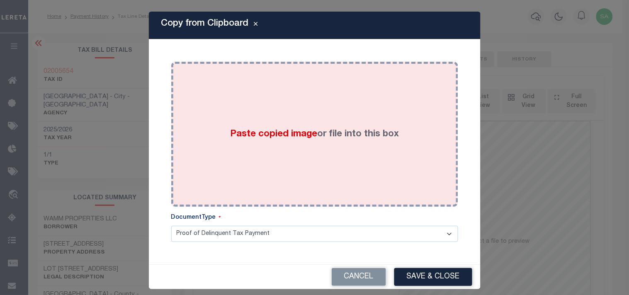
click at [243, 134] on span "Paste copied image" at bounding box center [273, 134] width 87 height 9
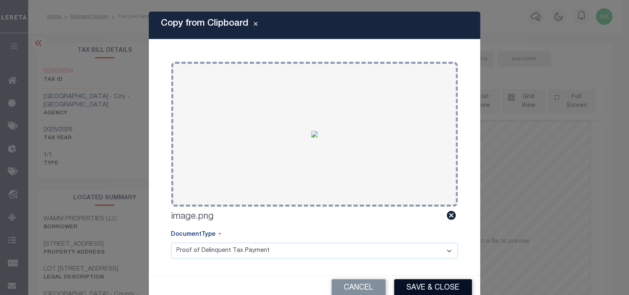
click at [425, 292] on button "Save & Close" at bounding box center [433, 288] width 78 height 18
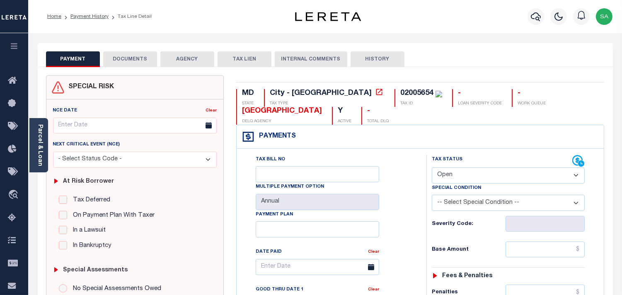
click at [474, 171] on select "- Select Status Code - Open Due/Unpaid Paid Incomplete No Tax Due Internal Refu…" at bounding box center [508, 176] width 153 height 16
select select "PYD"
click at [432, 168] on select "- Select Status Code - Open Due/Unpaid Paid Incomplete No Tax Due Internal Refu…" at bounding box center [508, 176] width 153 height 16
type input "[DATE]"
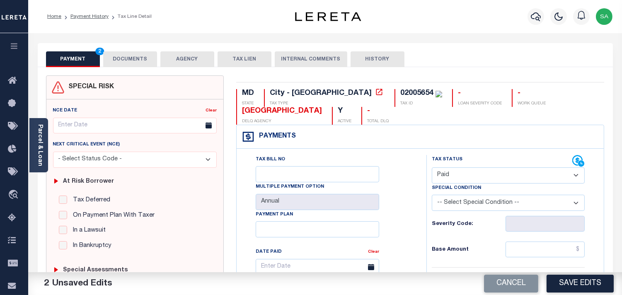
drag, startPoint x: 114, startPoint y: 51, endPoint x: 123, endPoint y: 58, distance: 11.2
click at [117, 53] on button "DOCUMENTS" at bounding box center [130, 59] width 54 height 16
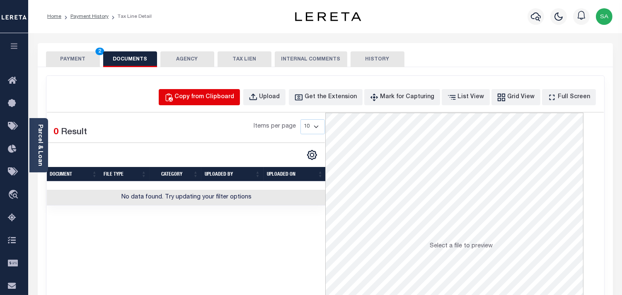
click at [235, 100] on div "Copy from Clipboard" at bounding box center [205, 97] width 60 height 9
select select "POP"
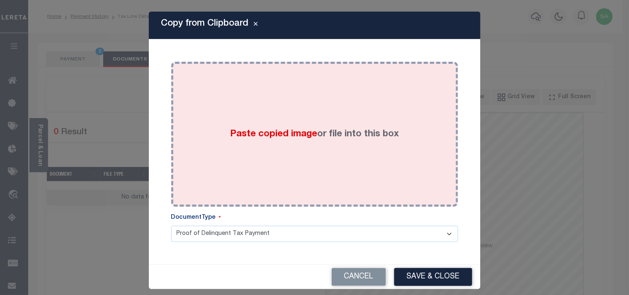
click at [230, 138] on span "Paste copied image" at bounding box center [273, 134] width 87 height 9
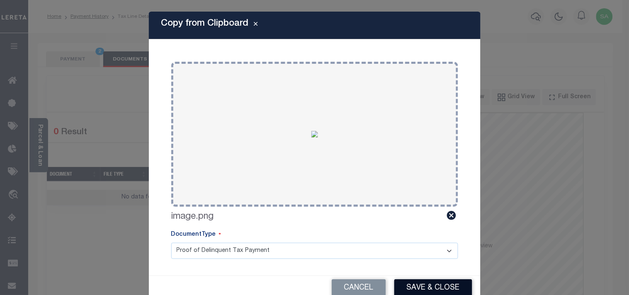
click at [419, 285] on button "Save & Close" at bounding box center [433, 288] width 78 height 18
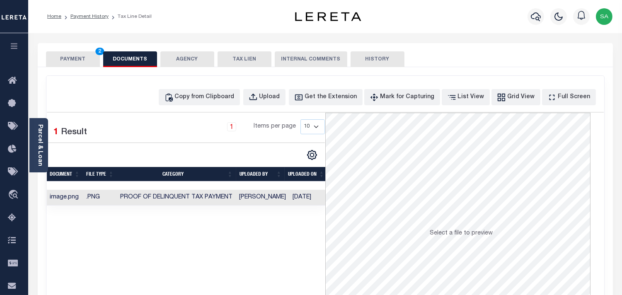
click at [89, 63] on button "PAYMENT 2" at bounding box center [73, 59] width 54 height 16
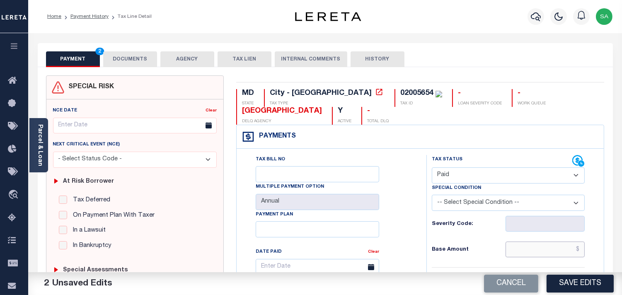
drag, startPoint x: 539, startPoint y: 250, endPoint x: 528, endPoint y: 247, distance: 11.8
click at [539, 250] on input "text" at bounding box center [545, 250] width 79 height 16
paste input "1341.67"
type input "$1,341.67"
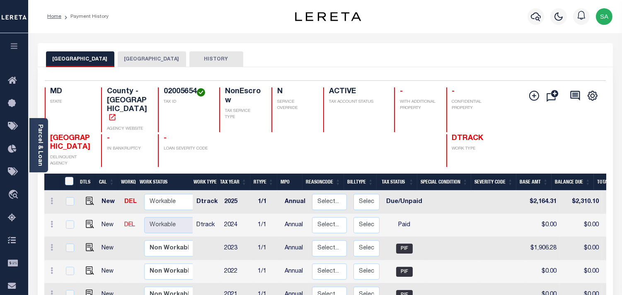
click at [131, 57] on button "[GEOGRAPHIC_DATA]" at bounding box center [152, 59] width 68 height 16
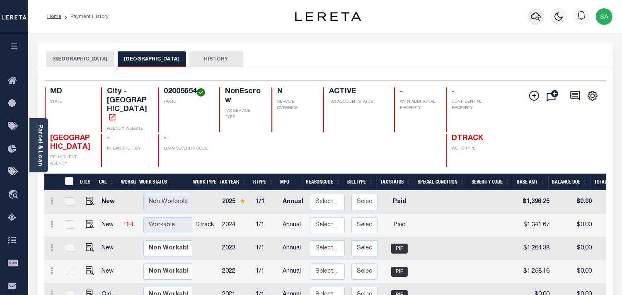
click at [535, 17] on icon "button" at bounding box center [536, 17] width 10 height 10
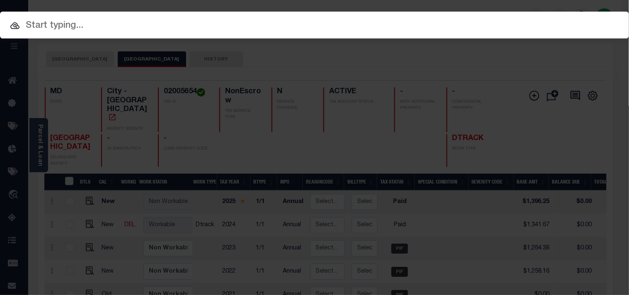
click at [409, 28] on div "Include Loans TBM Customers Borrowers Payments (Lender Non-Disb) Payments (Lend…" at bounding box center [314, 25] width 629 height 27
paste input "2182526"
type input "2182526"
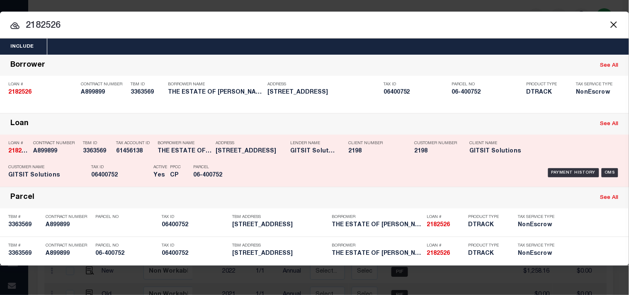
drag, startPoint x: 112, startPoint y: 169, endPoint x: 177, endPoint y: 158, distance: 65.6
click at [111, 169] on p "Tax ID" at bounding box center [120, 167] width 58 height 5
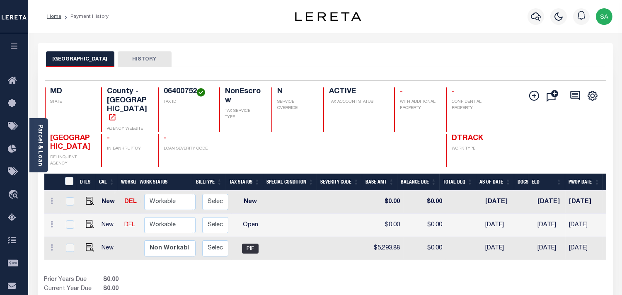
scroll to position [0, 152]
drag, startPoint x: 444, startPoint y: 256, endPoint x: 184, endPoint y: 265, distance: 260.2
click at [184, 265] on div "DTLS CAL WorkQ Work Status Work Type Tax Year RType MPO ReasonCode BillType Tax…" at bounding box center [325, 239] width 562 height 130
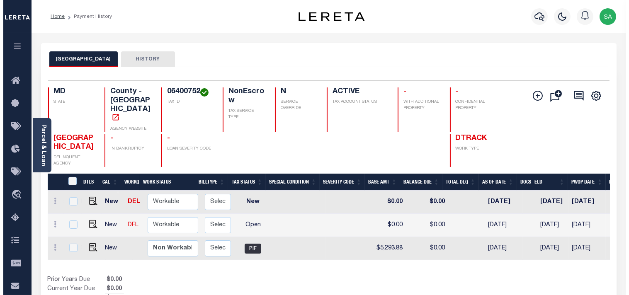
scroll to position [0, 0]
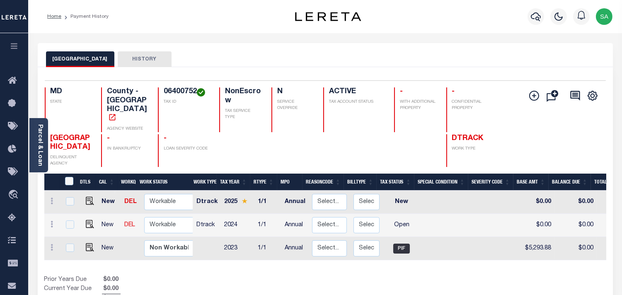
click at [175, 89] on h4 "06400752" at bounding box center [187, 91] width 46 height 9
click at [175, 90] on h4 "06400752" at bounding box center [187, 91] width 46 height 9
copy h4 "06400752"
click at [531, 17] on button "button" at bounding box center [536, 16] width 17 height 17
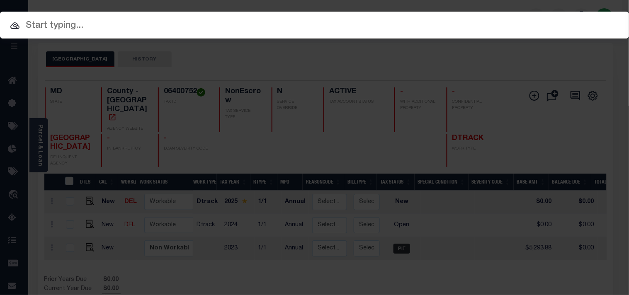
click at [474, 19] on div "Include Loans TBM Customers Borrowers Payments (Lender Non-Disb) Payments (Lend…" at bounding box center [314, 147] width 629 height 295
paste input "2188980"
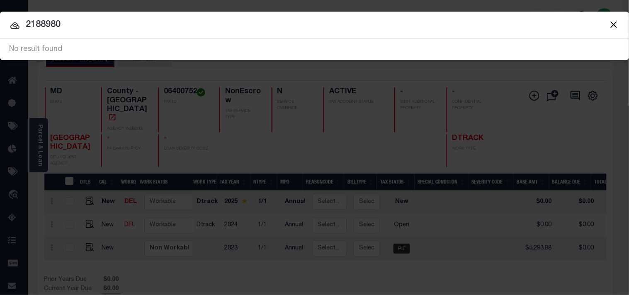
click at [25, 24] on input "2188980" at bounding box center [314, 25] width 629 height 15
click at [29, 23] on input "002188980" at bounding box center [314, 25] width 629 height 15
type input "0002188980"
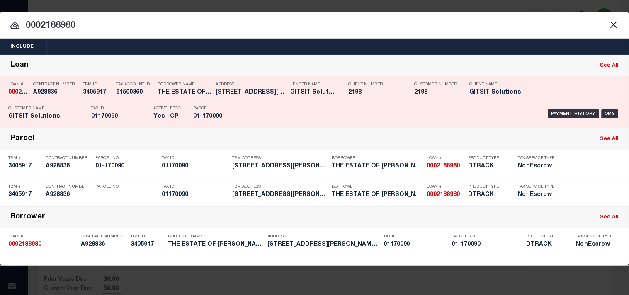
click at [236, 94] on h5 "5616 MONTGOMERY RD ELLICOTT CIT..." at bounding box center [251, 92] width 70 height 7
